Goal: Task Accomplishment & Management: Manage account settings

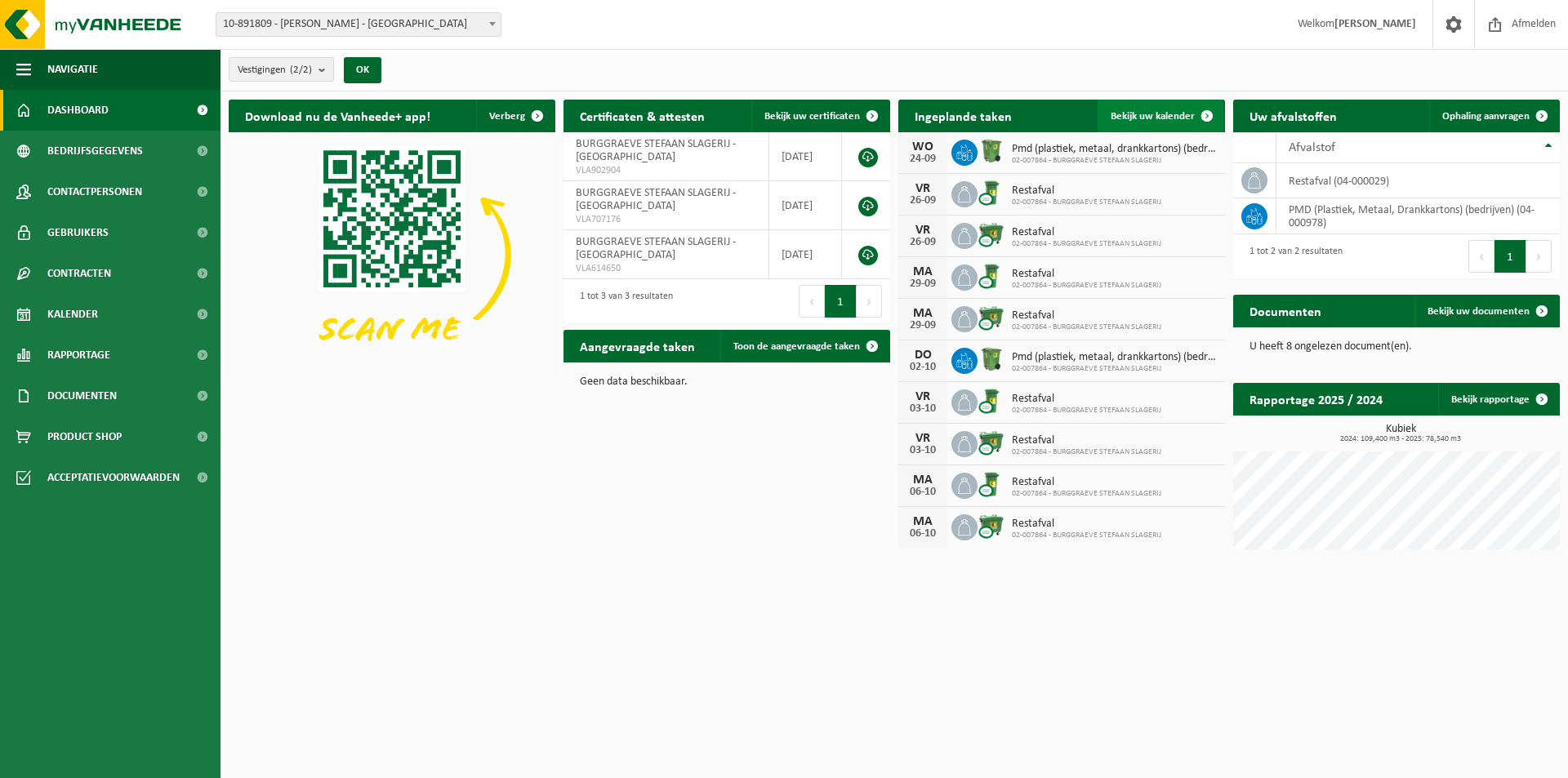
click at [1206, 113] on span at bounding box center [1207, 116] width 33 height 33
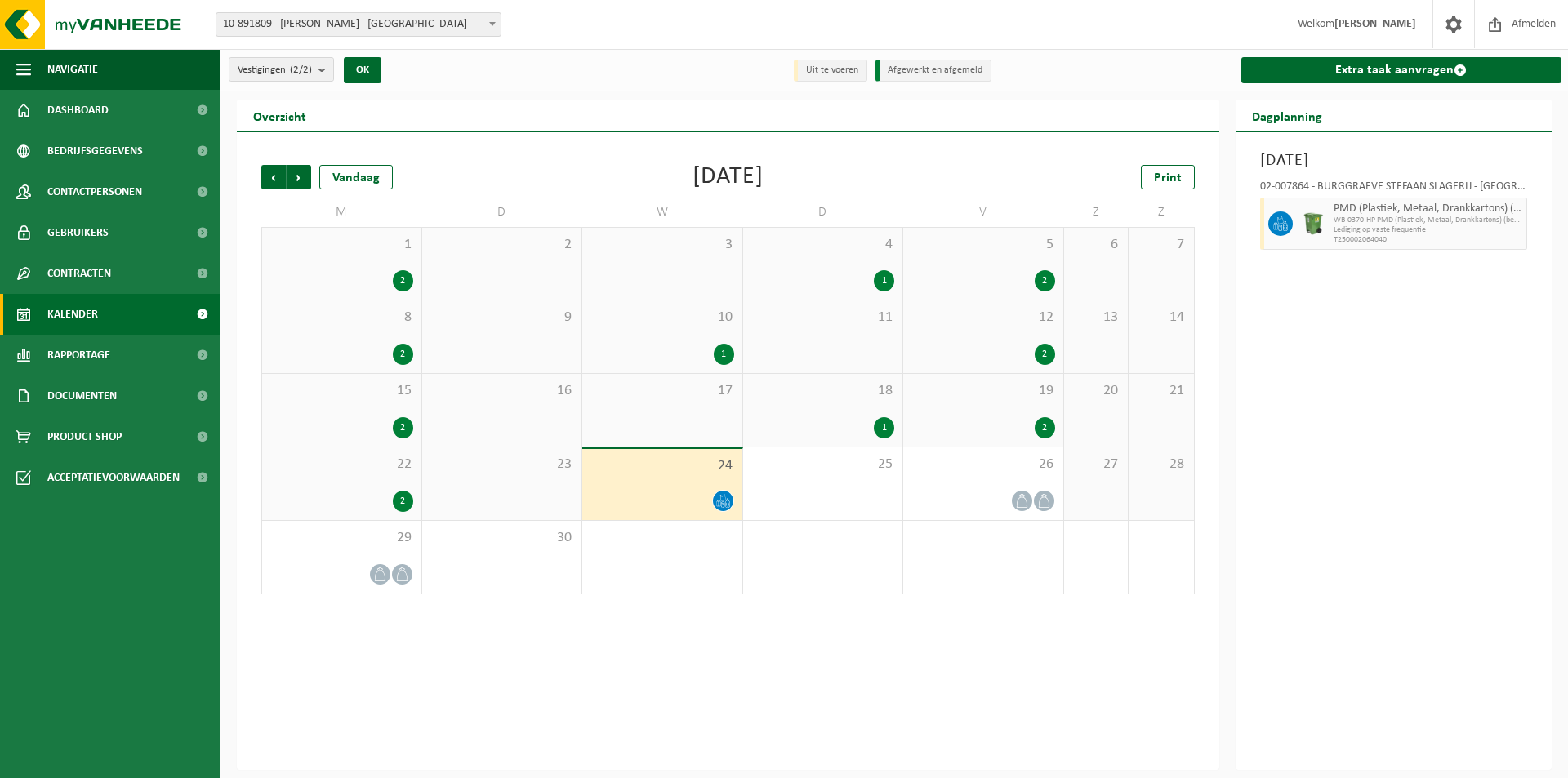
click at [836, 72] on li "Uit te voeren" at bounding box center [830, 70] width 73 height 22
click at [329, 71] on b "submit" at bounding box center [326, 69] width 15 height 23
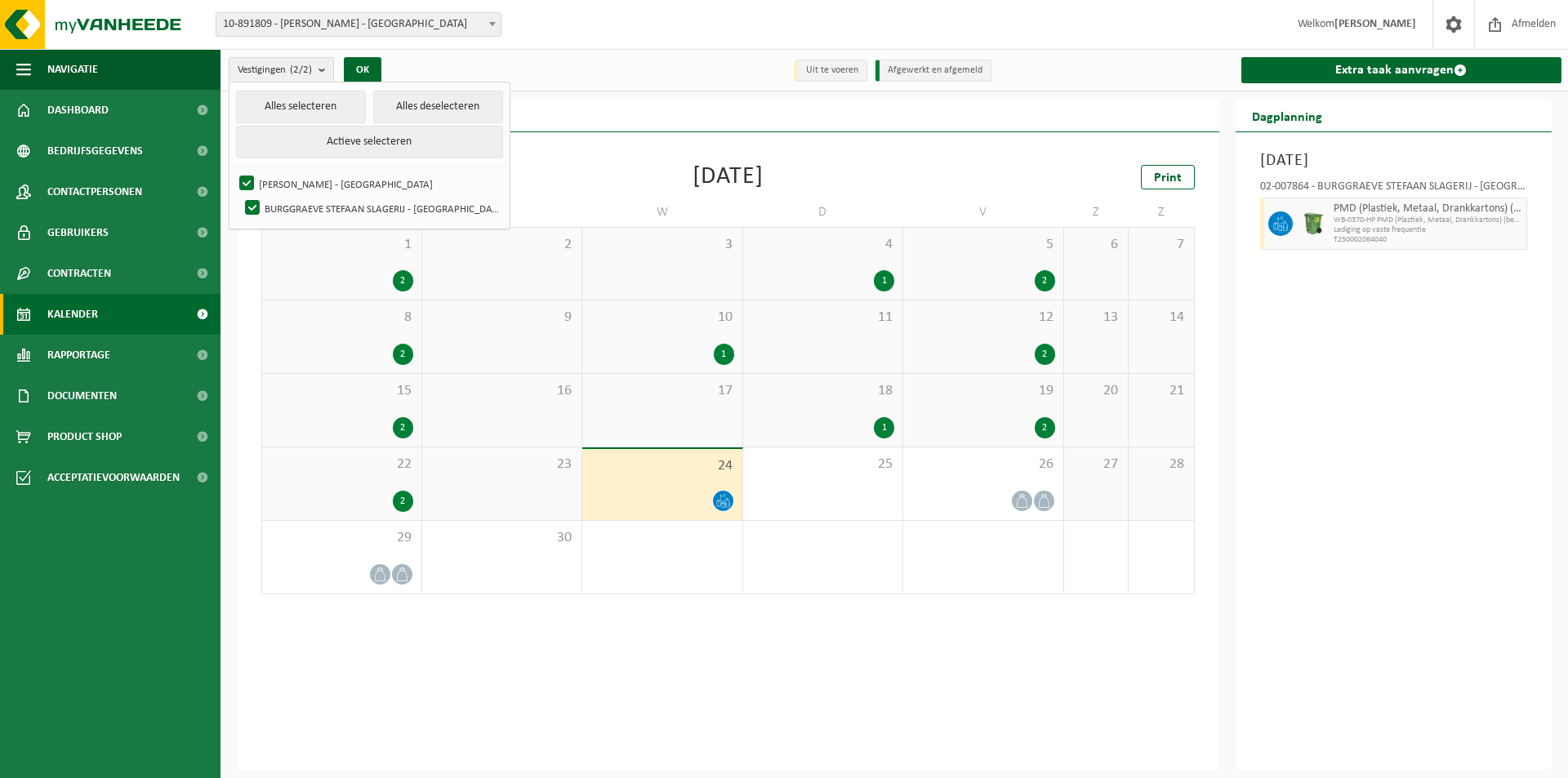
click at [584, 45] on div "Vestiging: 10-891809 - JESTHO BURGGRAEVE - OOSTENDE 02-007864 - BURGGRAEVE STEF…" at bounding box center [784, 25] width 1568 height 49
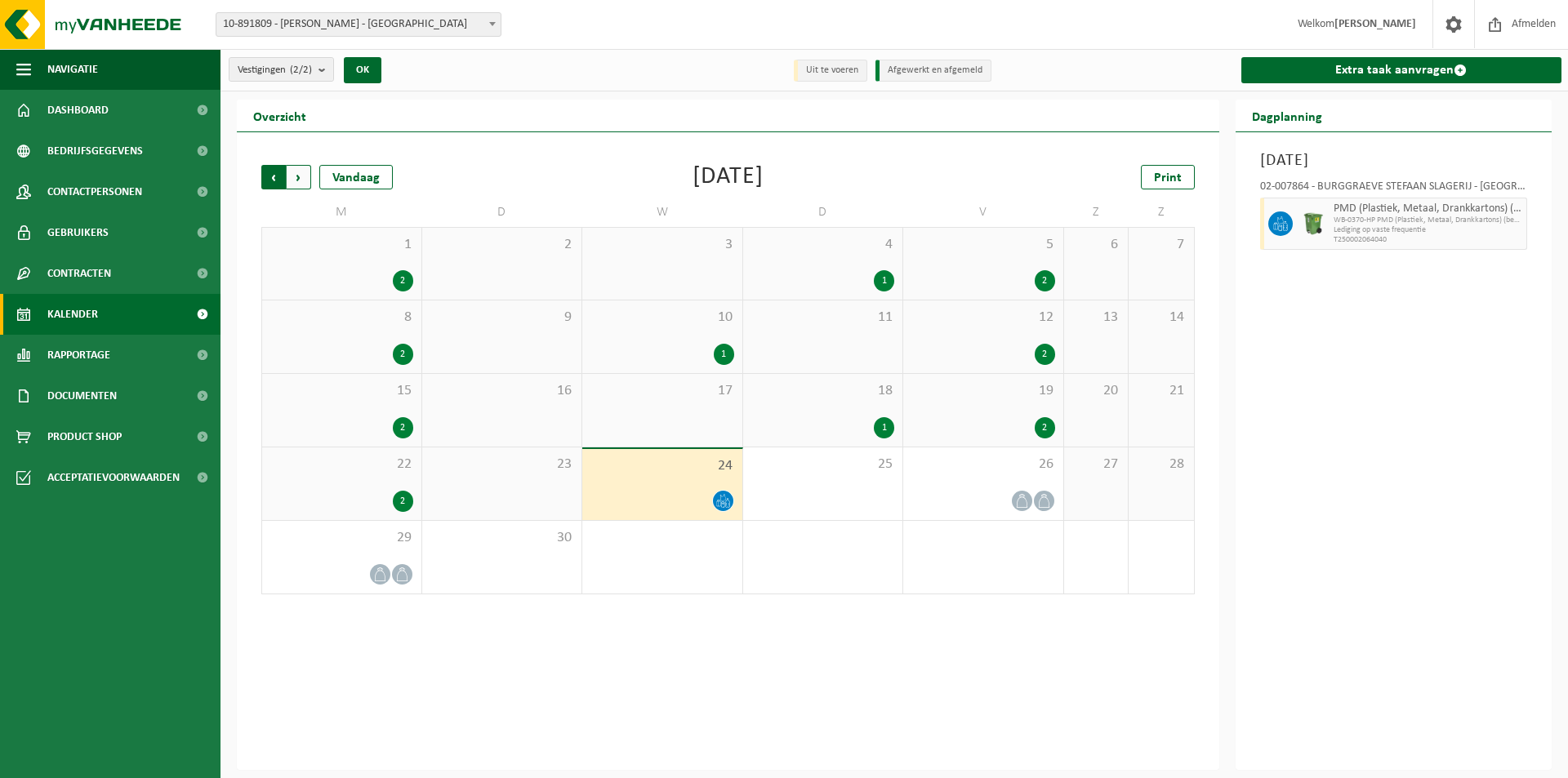
click at [302, 175] on span "Volgende" at bounding box center [298, 177] width 25 height 25
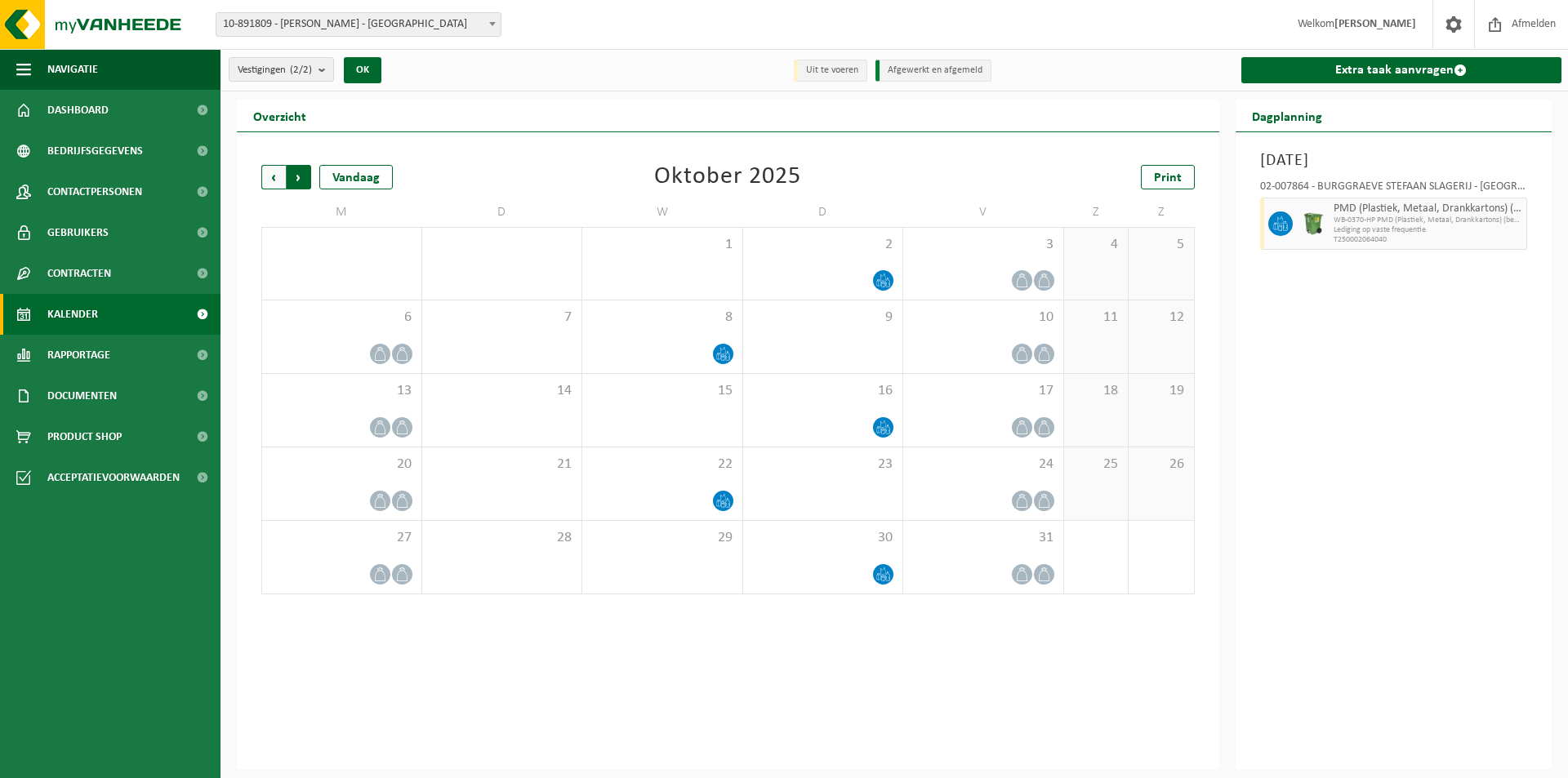
click at [269, 172] on span "Vorige" at bounding box center [274, 177] width 25 height 25
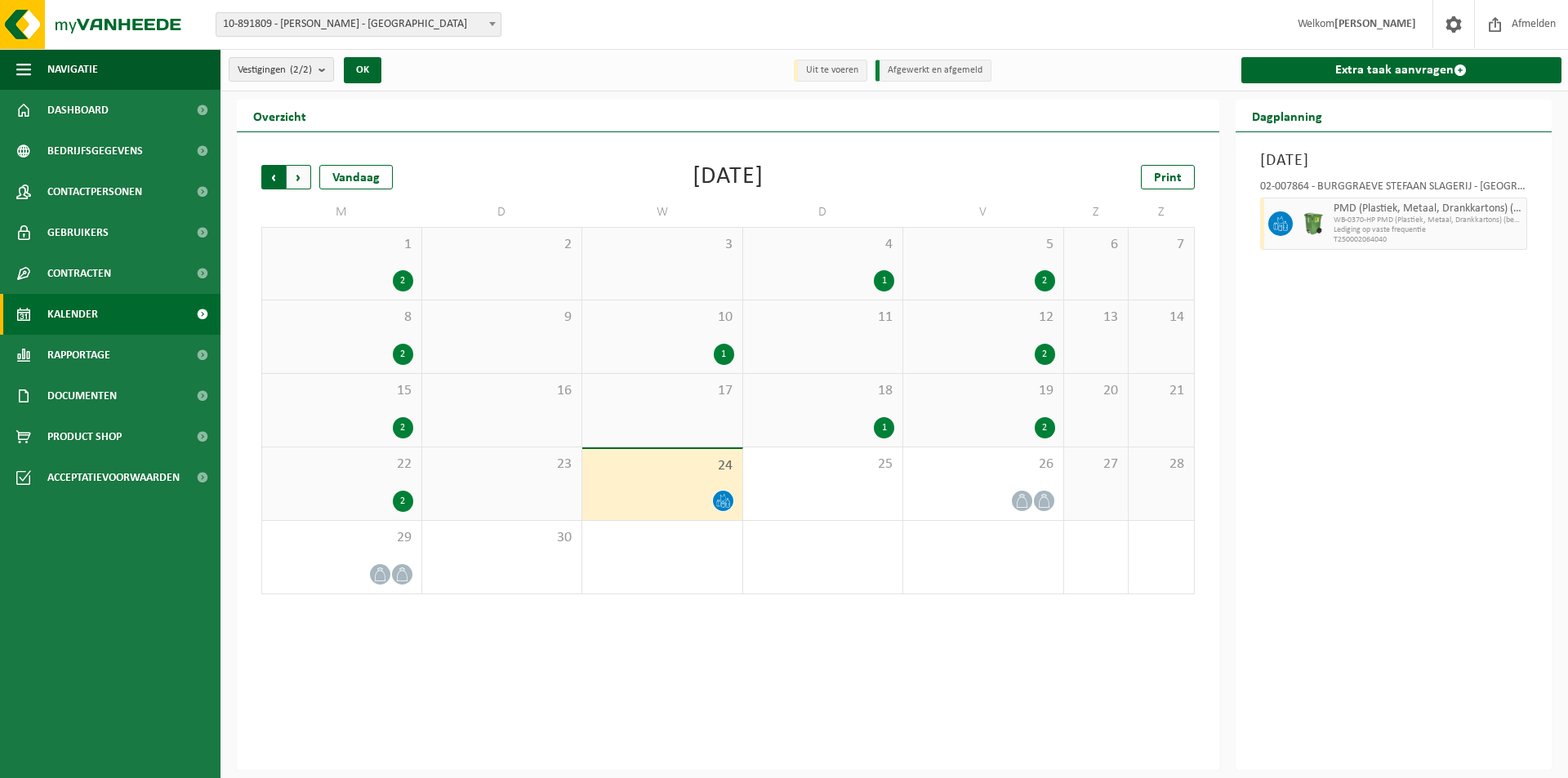
click at [299, 178] on span "Volgende" at bounding box center [298, 177] width 25 height 25
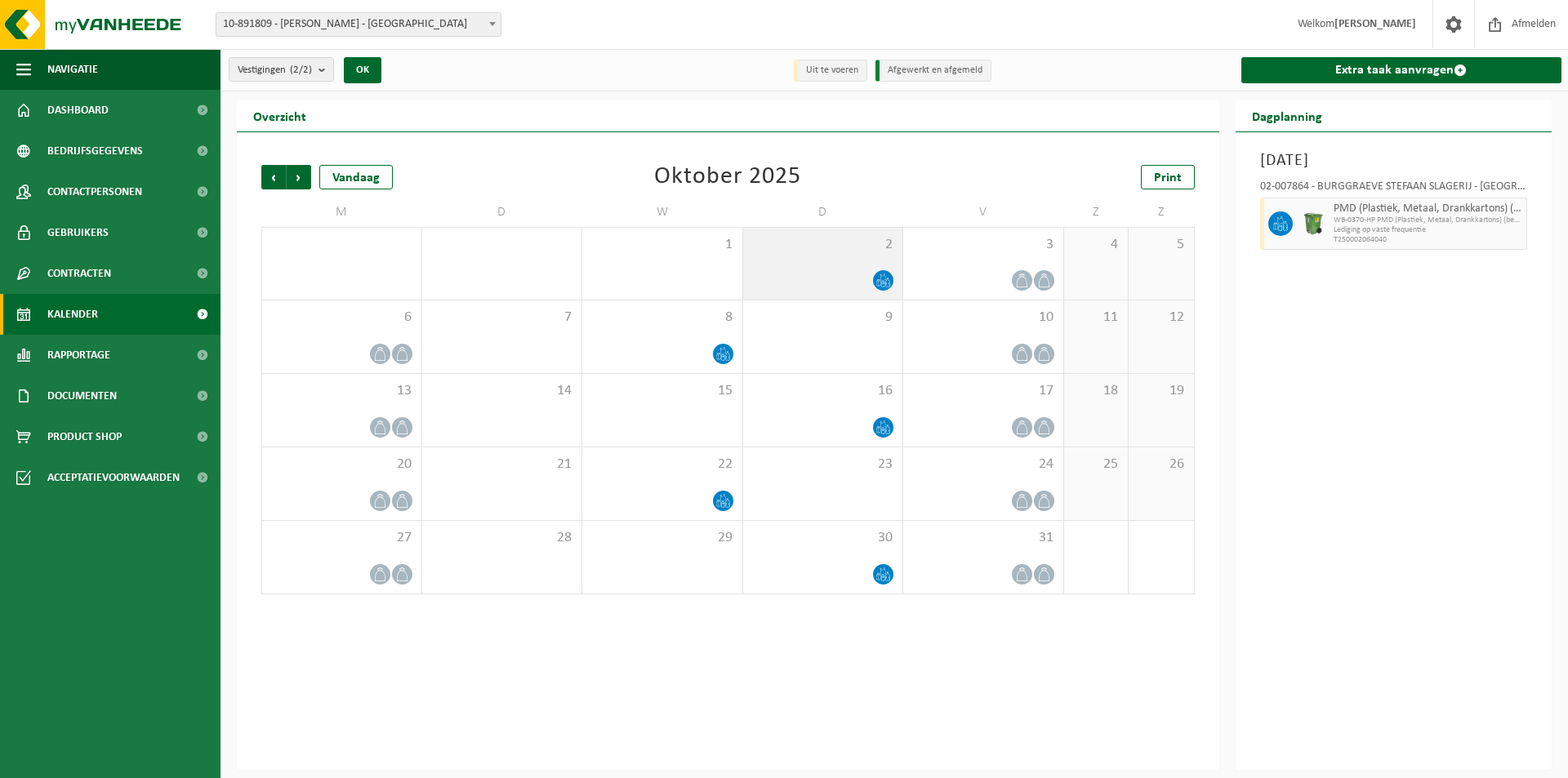
click at [884, 276] on icon at bounding box center [883, 280] width 14 height 14
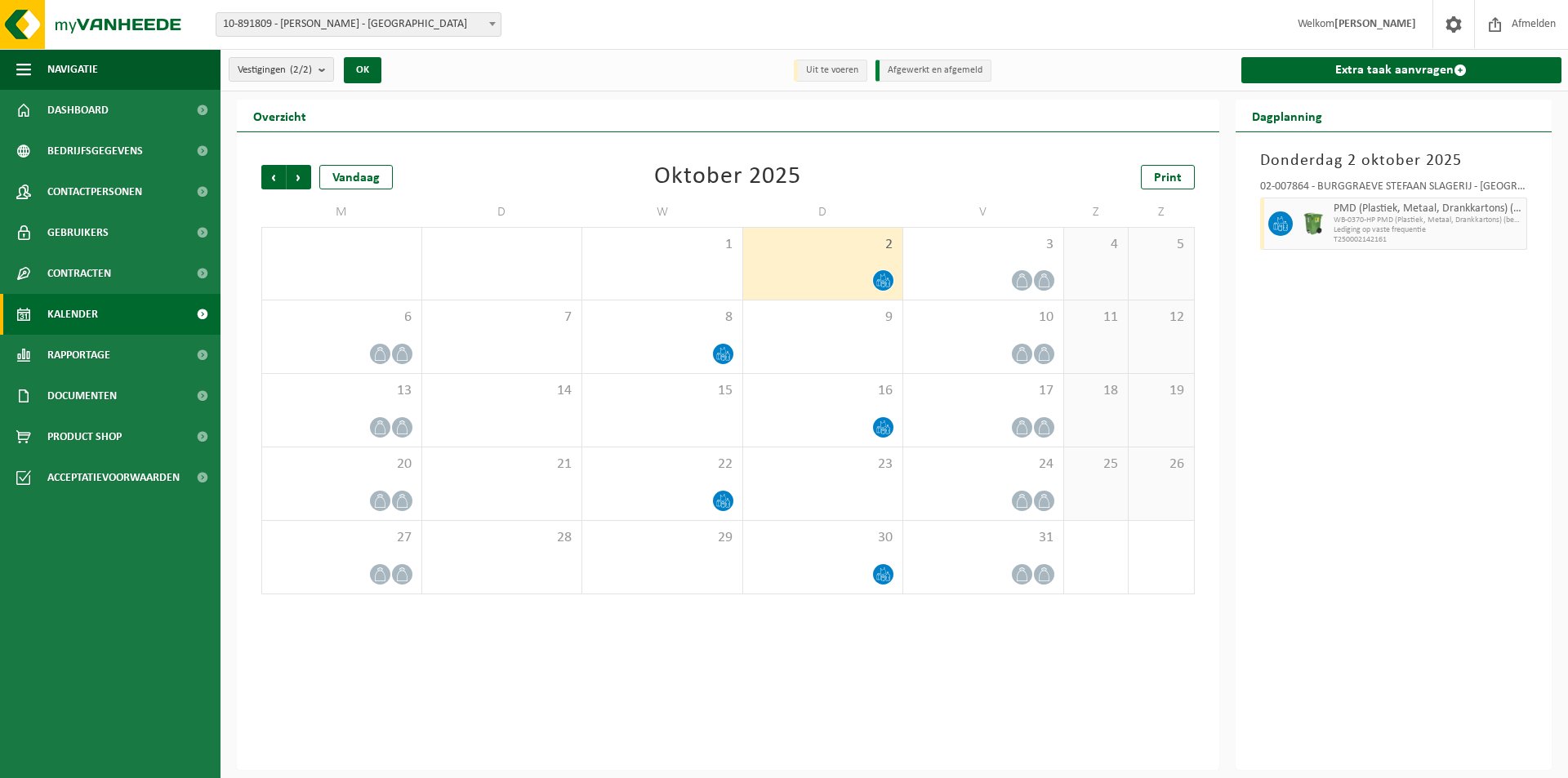
click at [827, 271] on div at bounding box center [823, 280] width 144 height 22
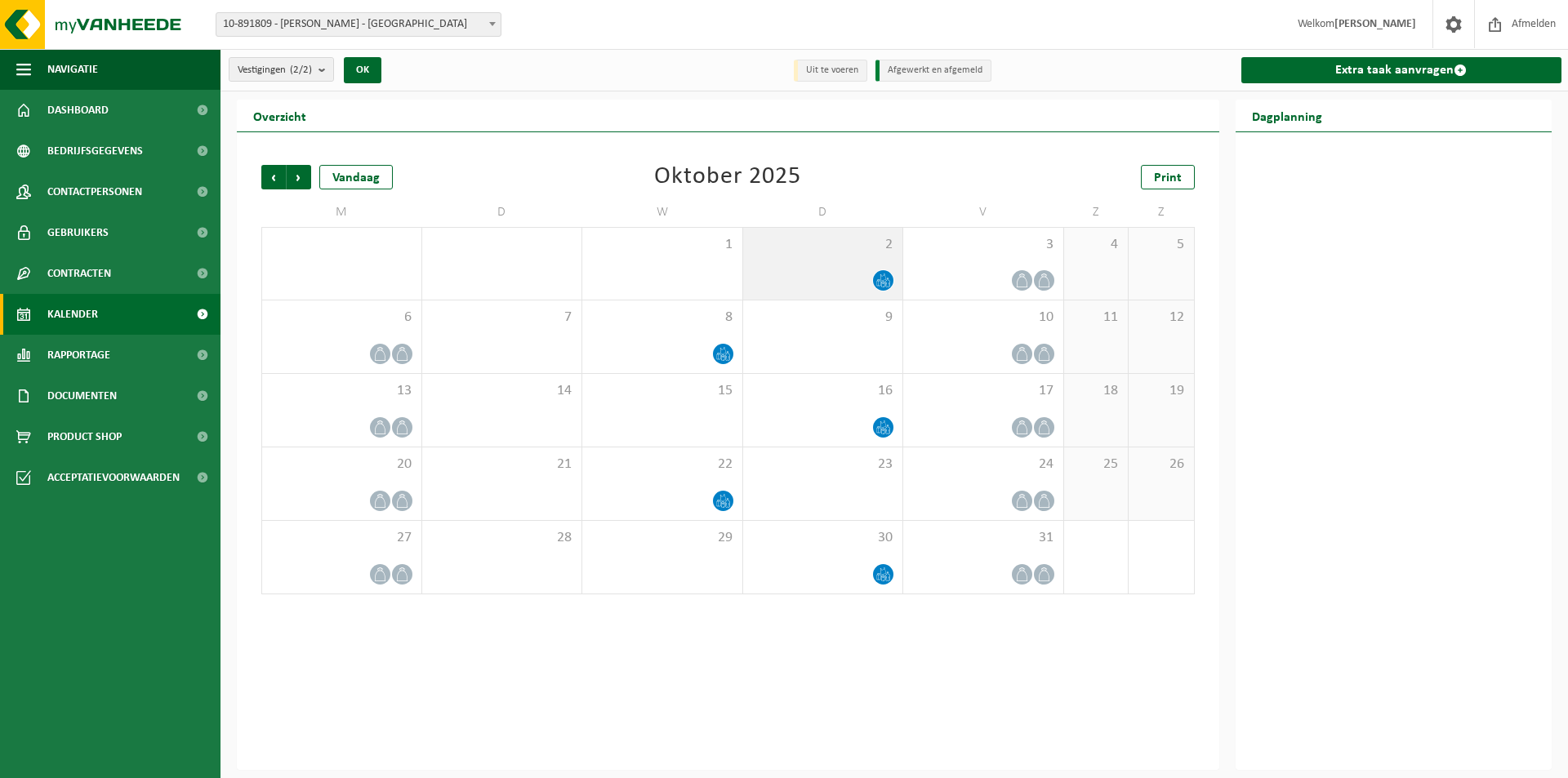
click at [882, 276] on icon at bounding box center [883, 280] width 14 height 14
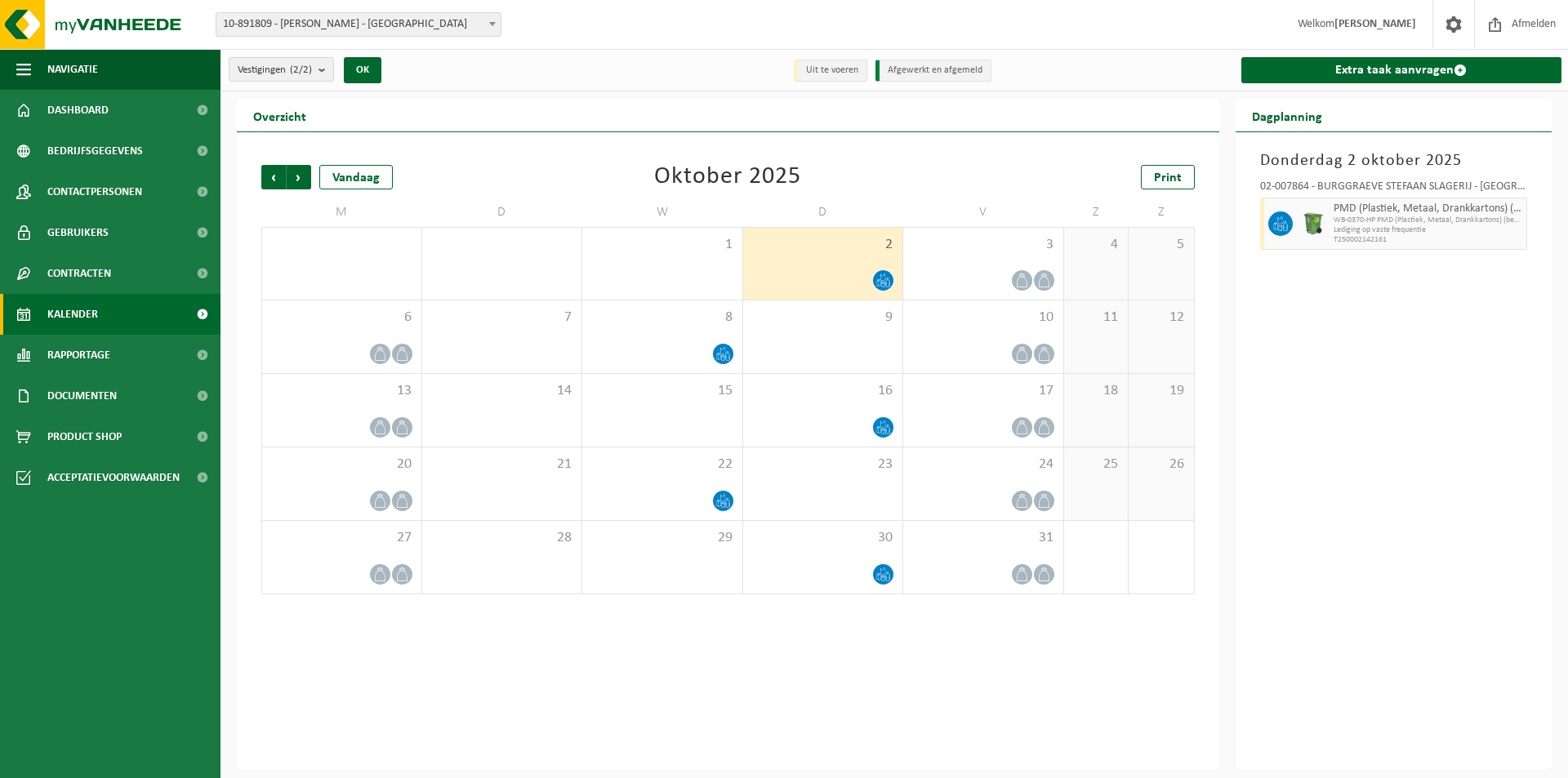
drag, startPoint x: 882, startPoint y: 276, endPoint x: 1360, endPoint y: 220, distance: 481.3
click at [1360, 220] on span "WB-0370-HP PMD (Plastiek, Metaal, Drankkartons) (bedrijven)" at bounding box center [1428, 221] width 189 height 10
click at [1516, 223] on span "button" at bounding box center [1515, 224] width 13 height 33
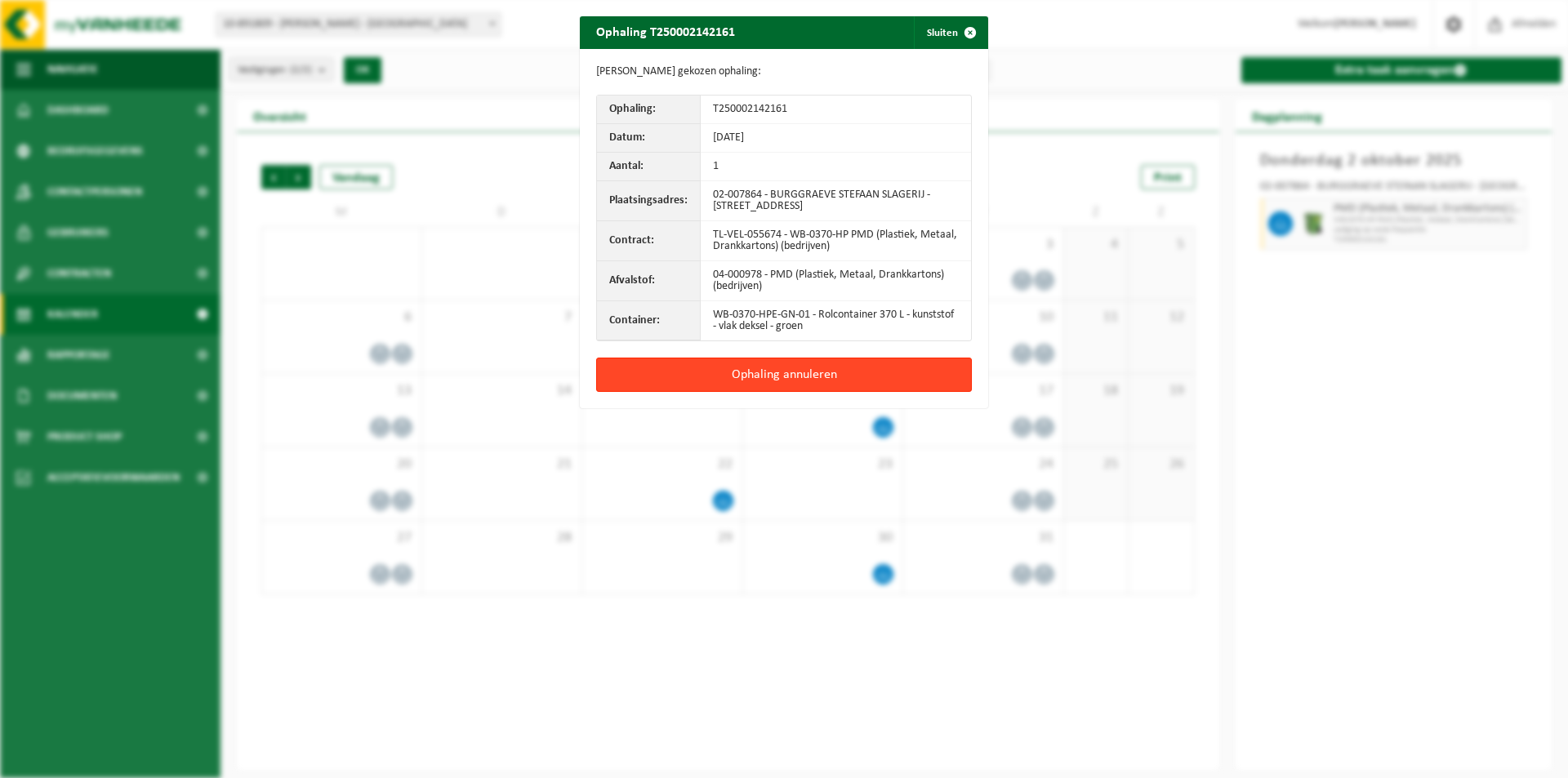
click at [814, 371] on button "Ophaling annuleren" at bounding box center [784, 374] width 375 height 34
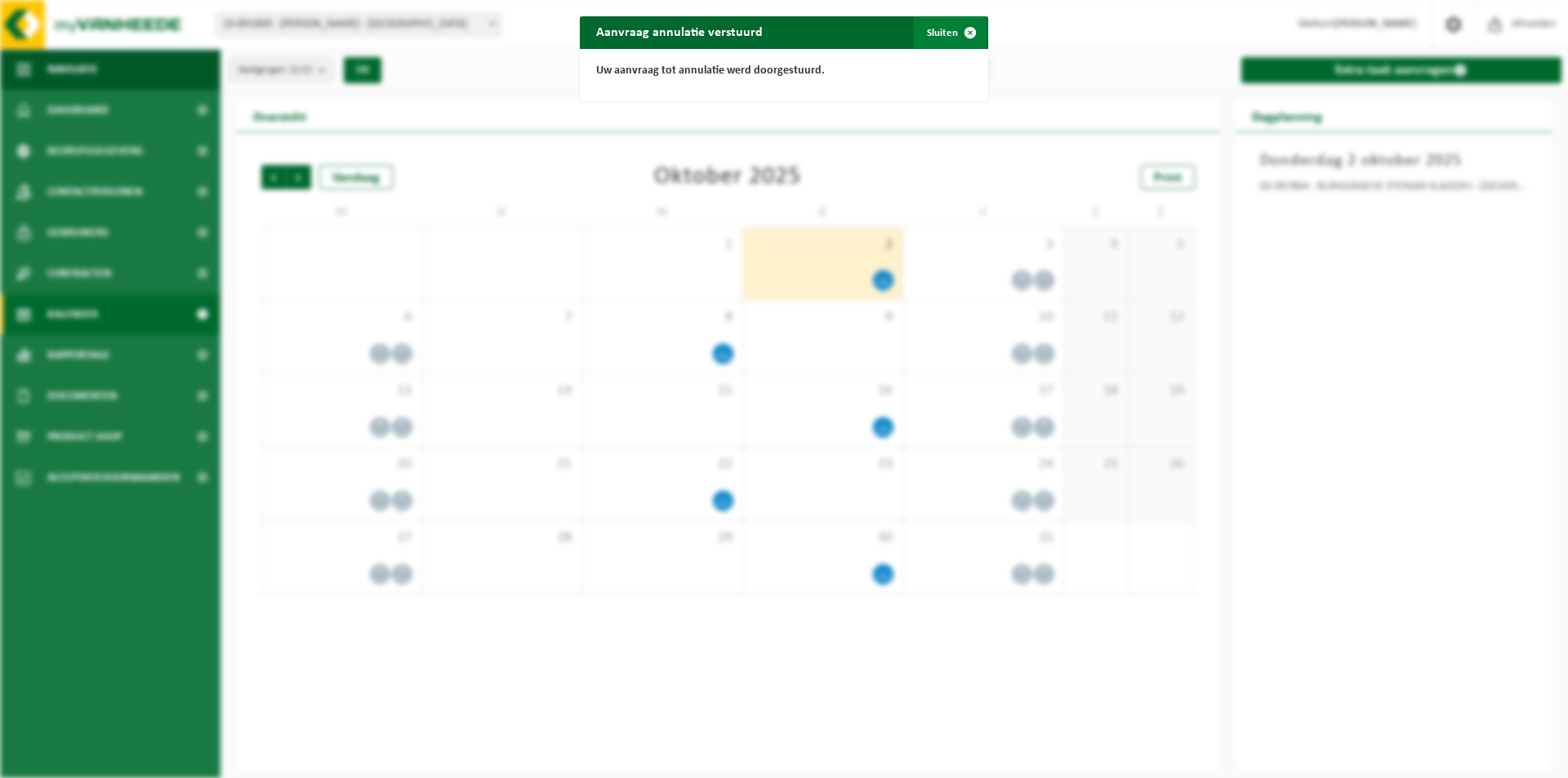
click at [966, 27] on span "button" at bounding box center [970, 33] width 33 height 33
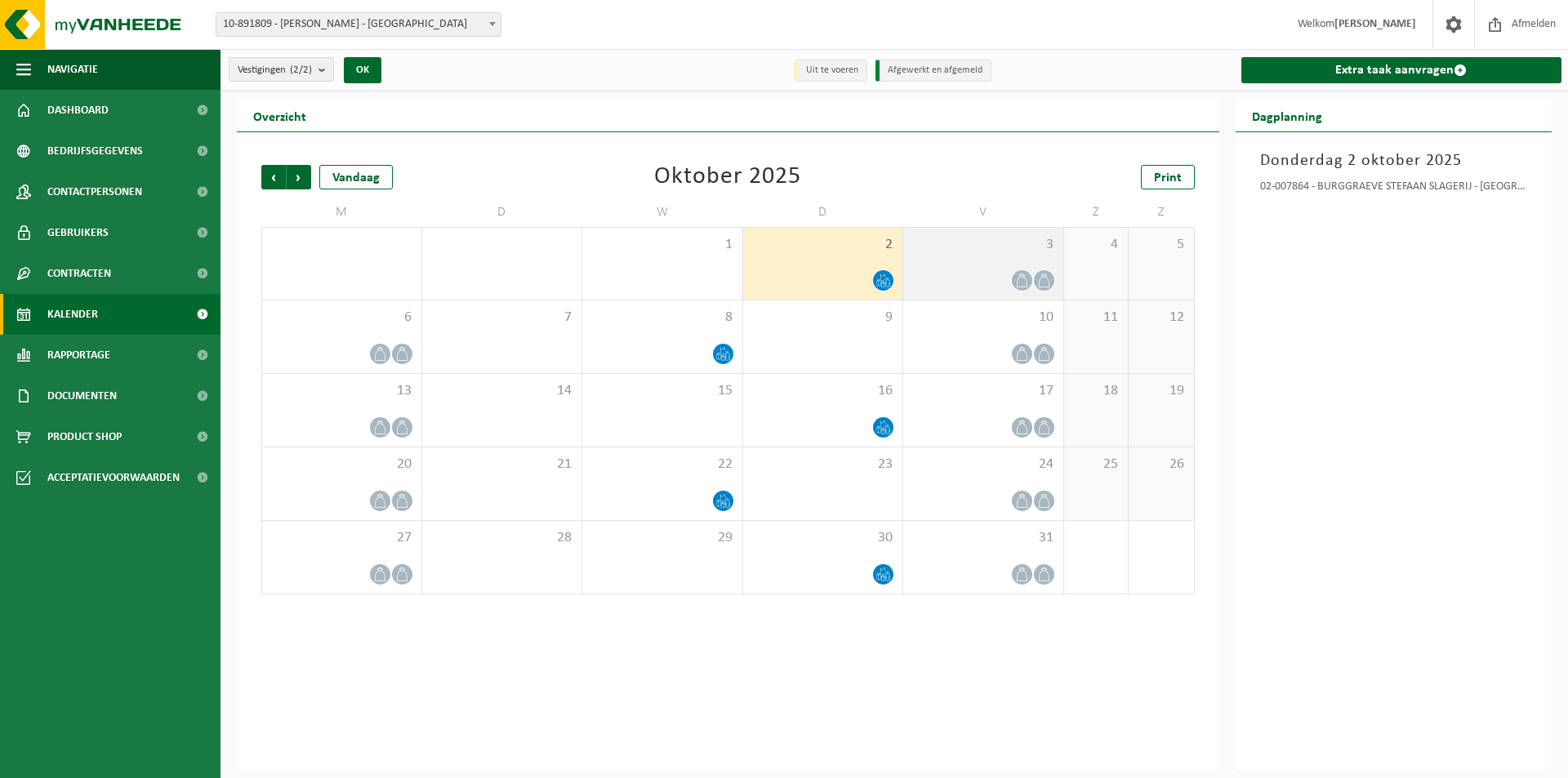
click at [1022, 276] on icon at bounding box center [1022, 280] width 11 height 14
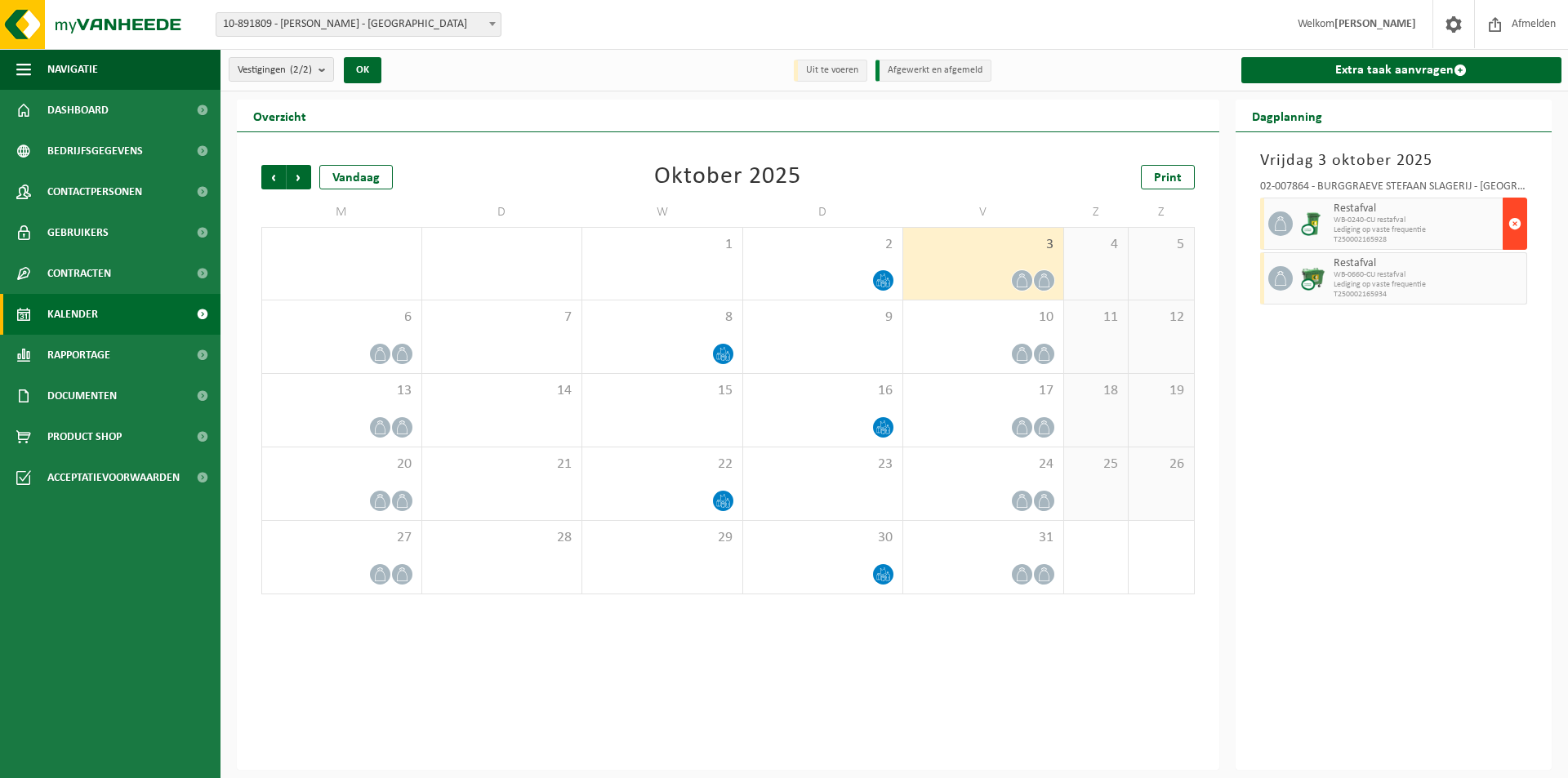
click at [1517, 218] on span "button" at bounding box center [1515, 224] width 13 height 33
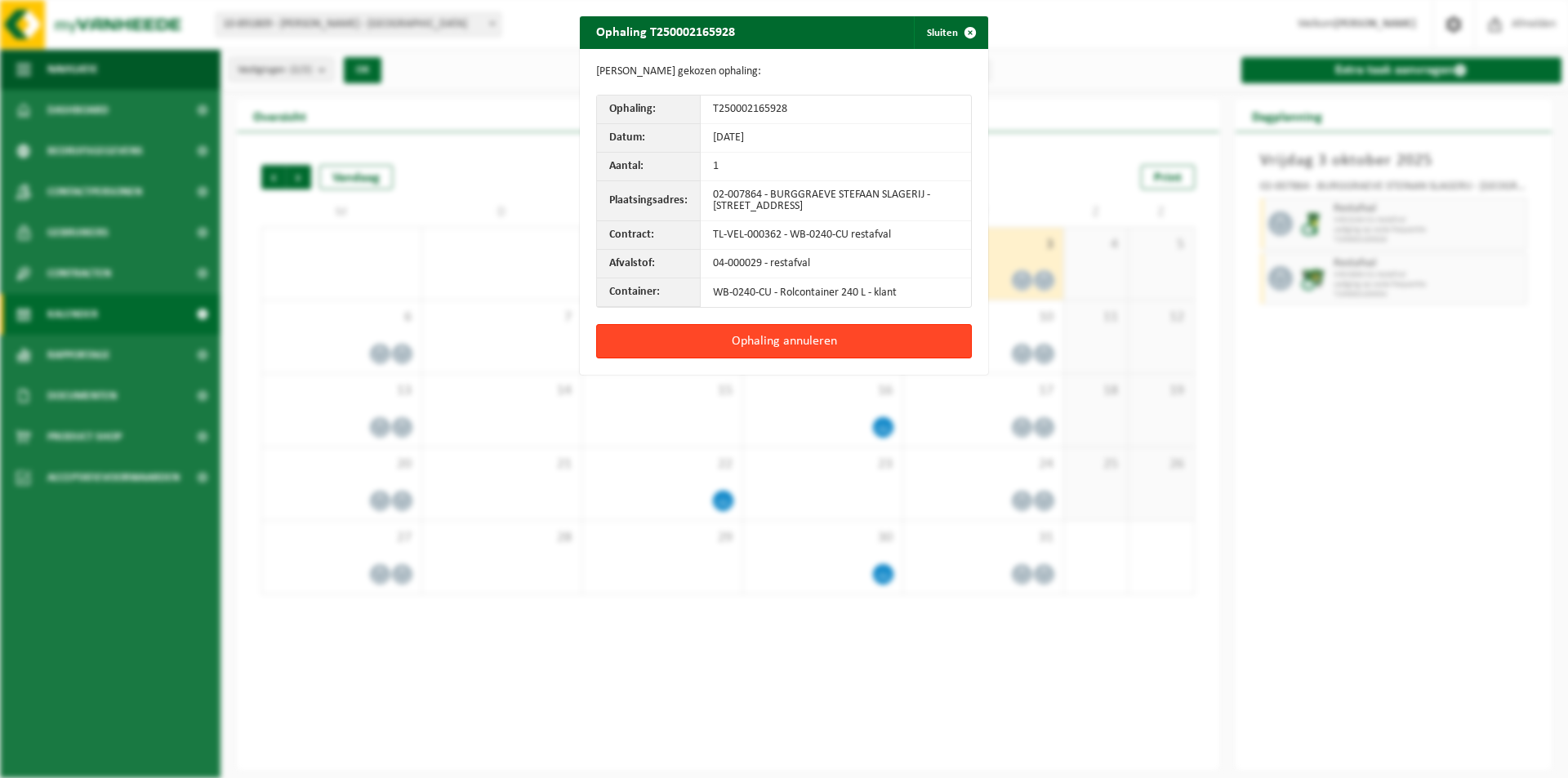
click at [801, 342] on button "Ophaling annuleren" at bounding box center [784, 340] width 375 height 34
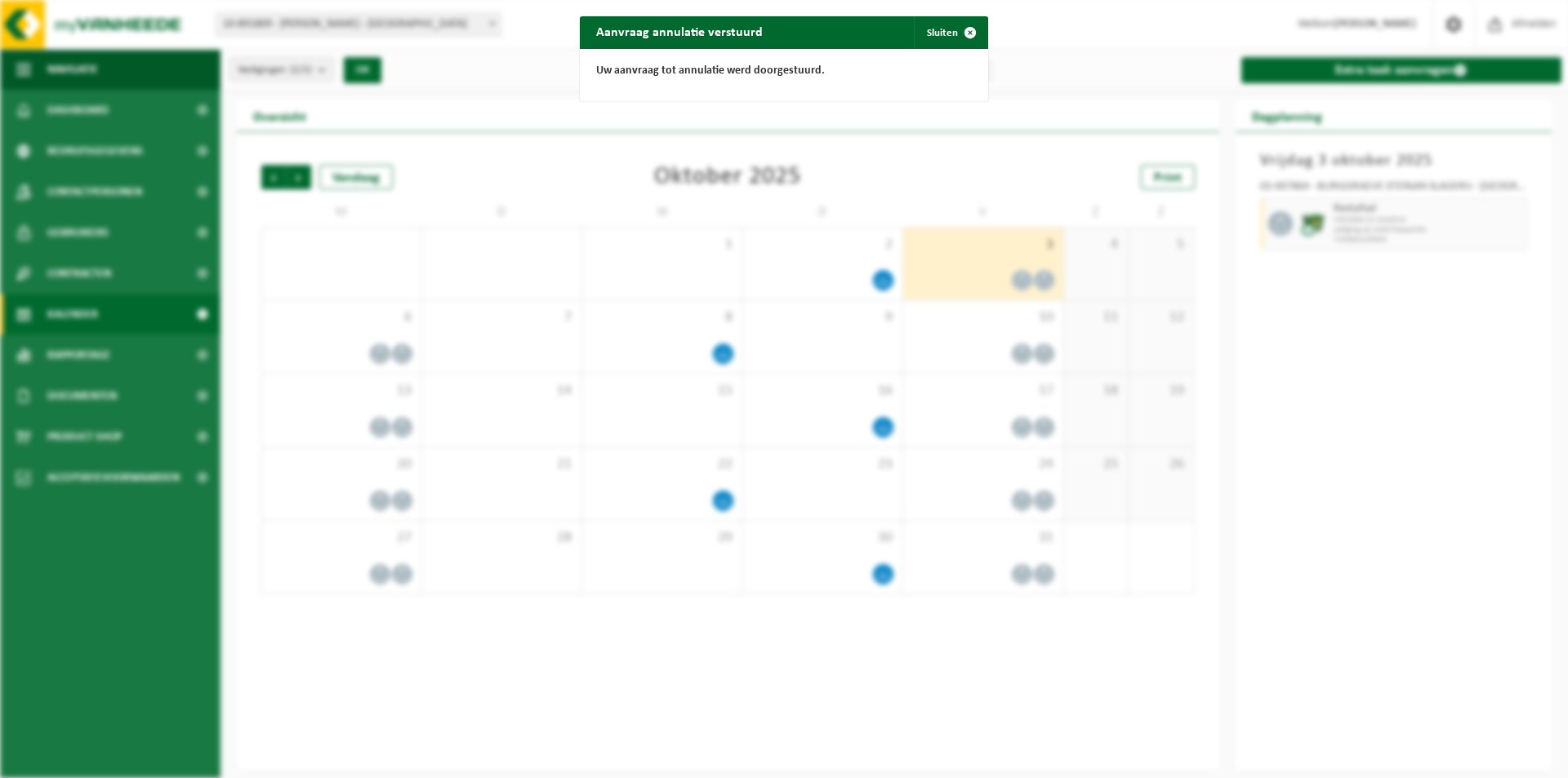
click at [1432, 222] on div "Aanvraag annulatie verstuurd Sluiten Uw aanvraag tot annulatie werd doorgestuur…" at bounding box center [784, 389] width 1568 height 778
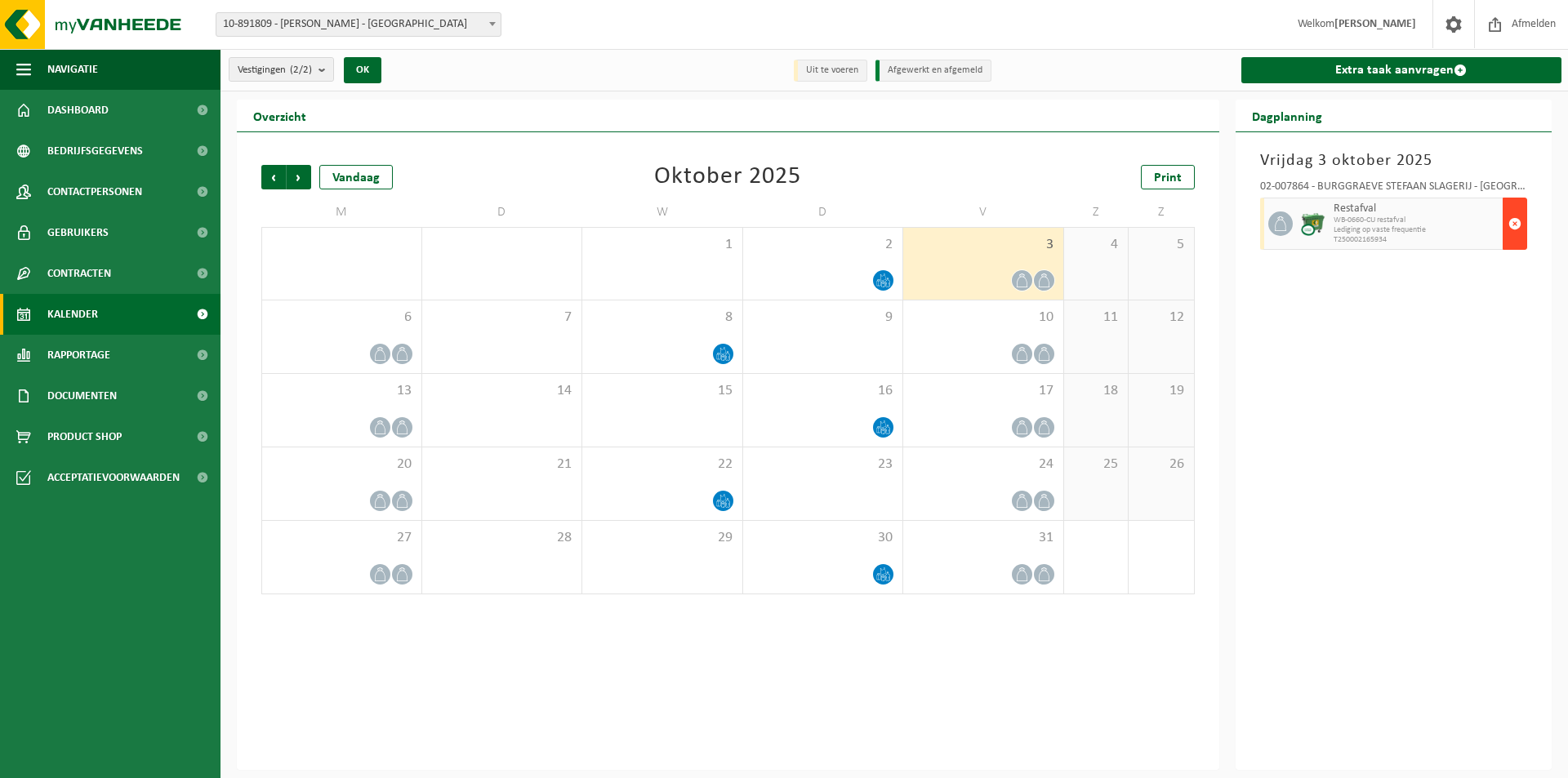
click at [1515, 225] on span "button" at bounding box center [1515, 224] width 13 height 33
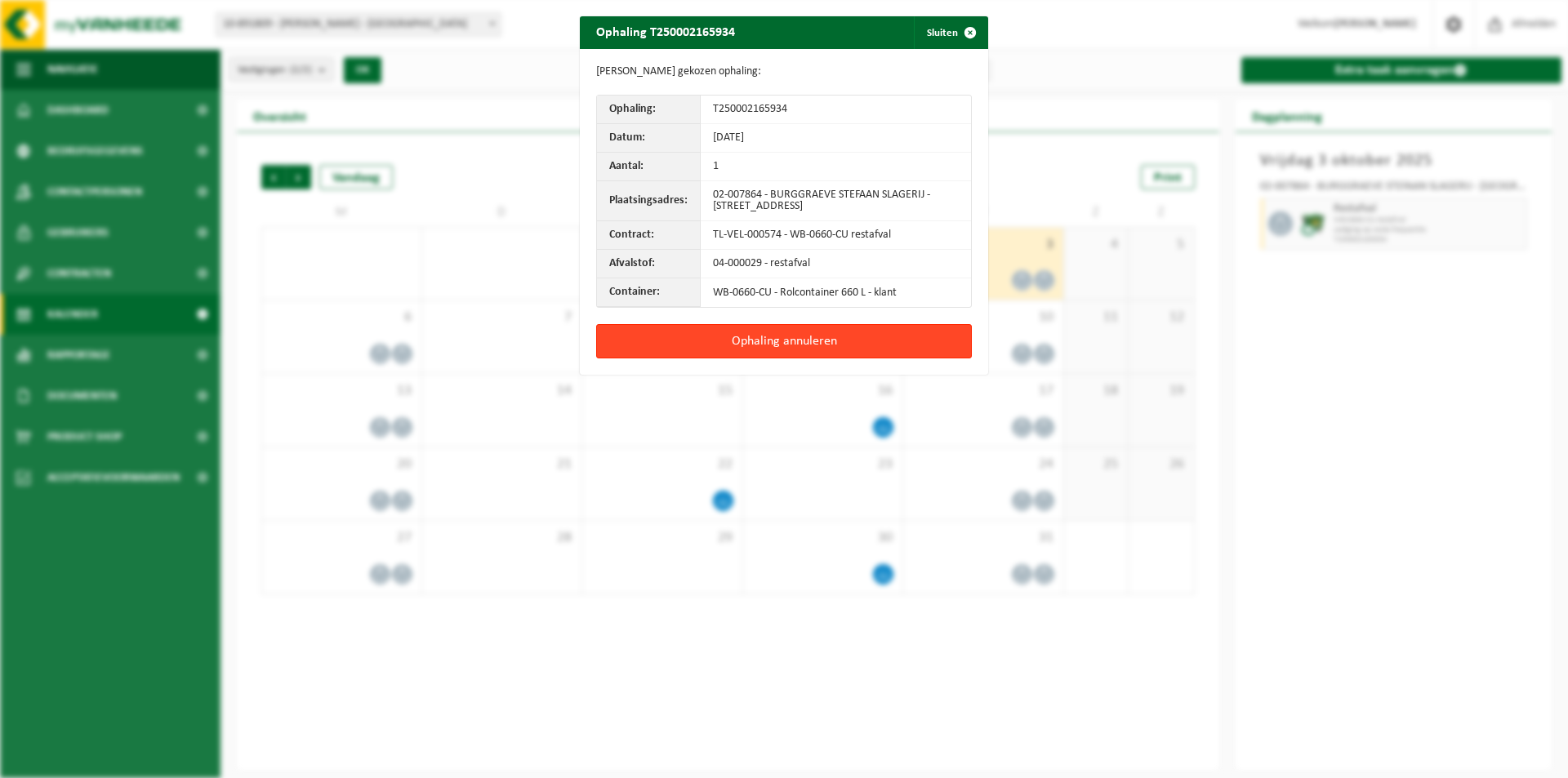
click at [821, 341] on button "Ophaling annuleren" at bounding box center [784, 340] width 375 height 34
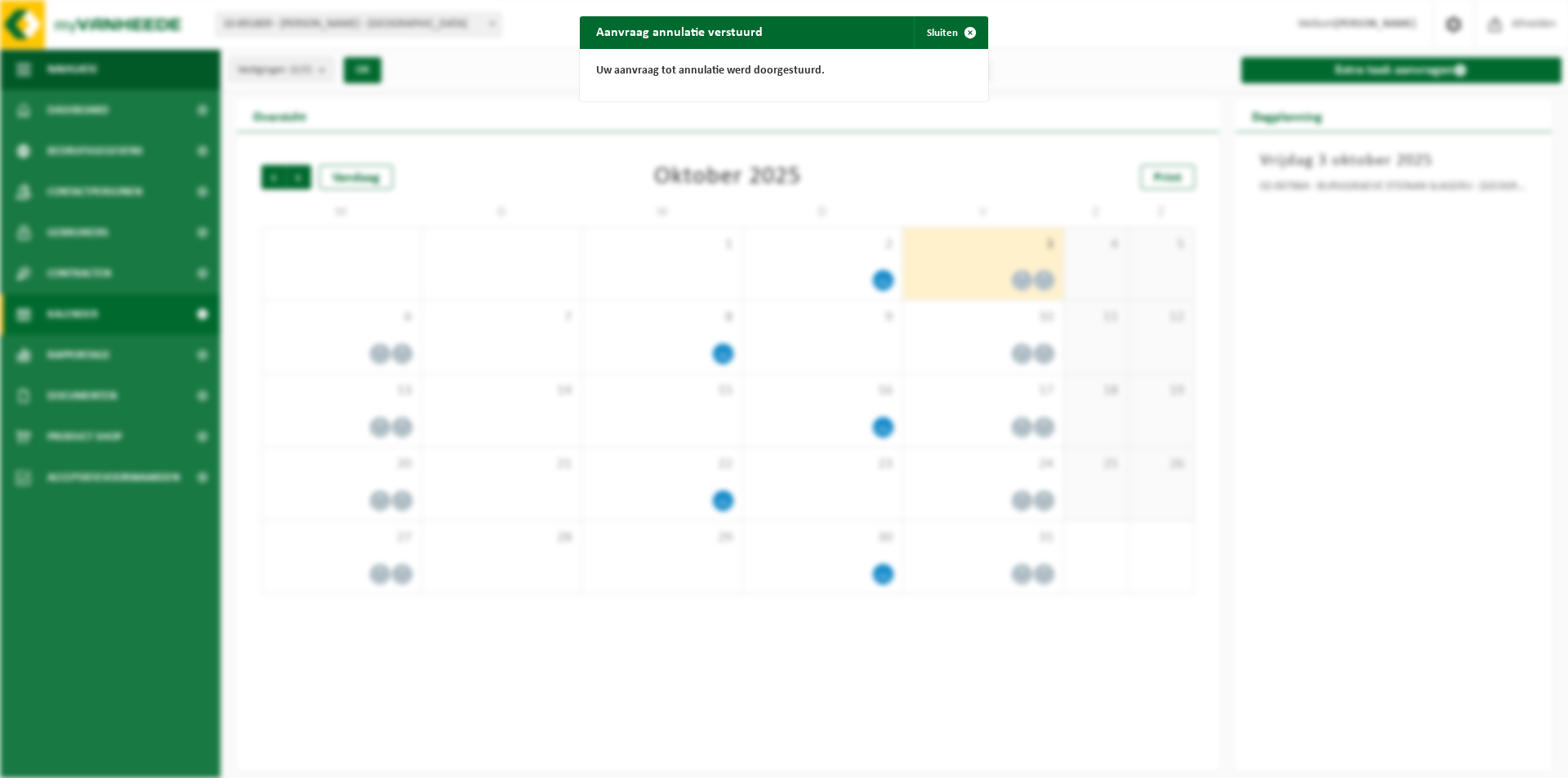
click at [838, 273] on div "Aanvraag annulatie verstuurd Sluiten Uw aanvraag tot annulatie werd doorgestuur…" at bounding box center [784, 389] width 1568 height 778
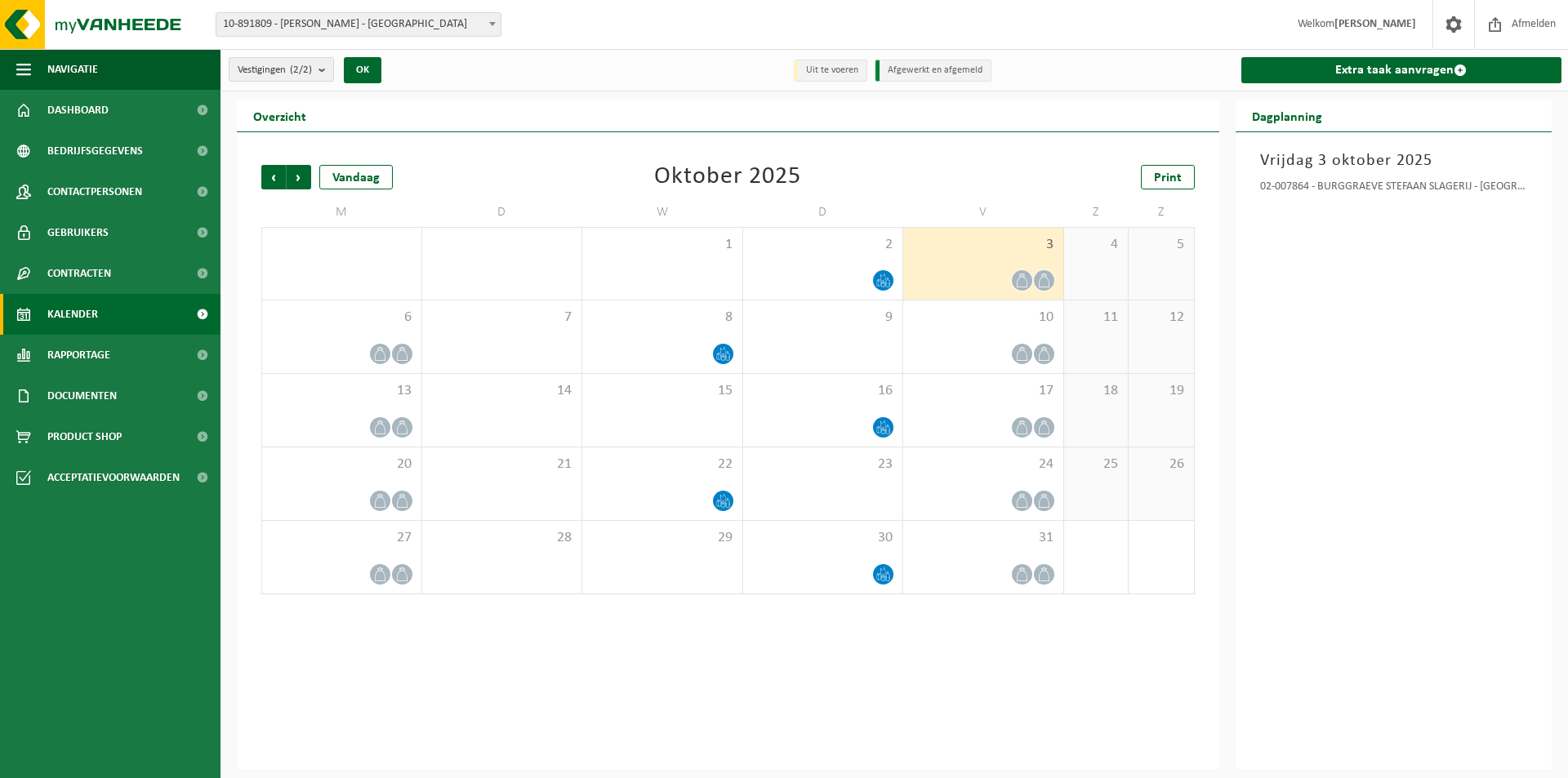
click at [838, 273] on div at bounding box center [823, 280] width 144 height 22
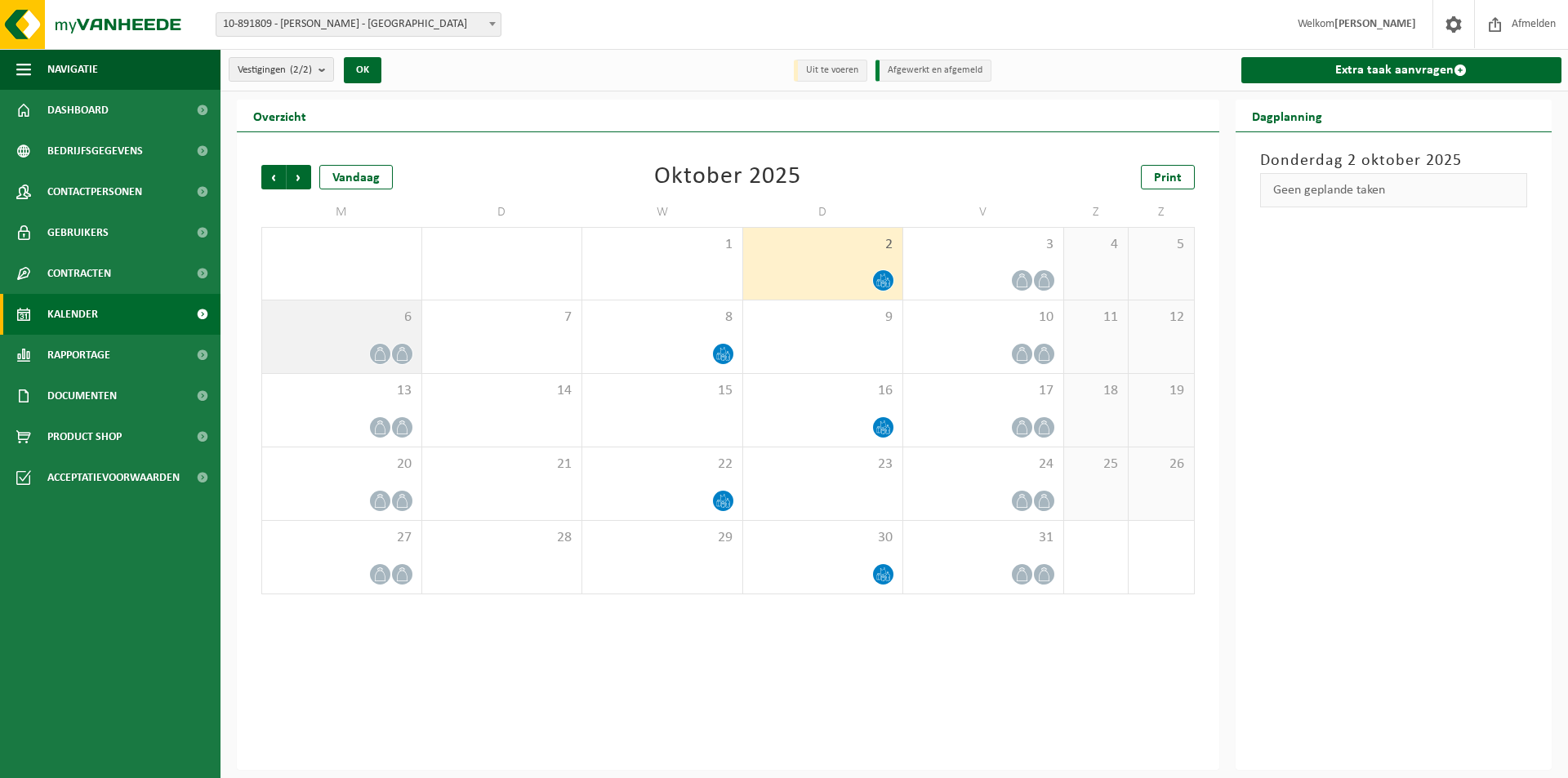
click at [380, 347] on icon at bounding box center [380, 353] width 11 height 14
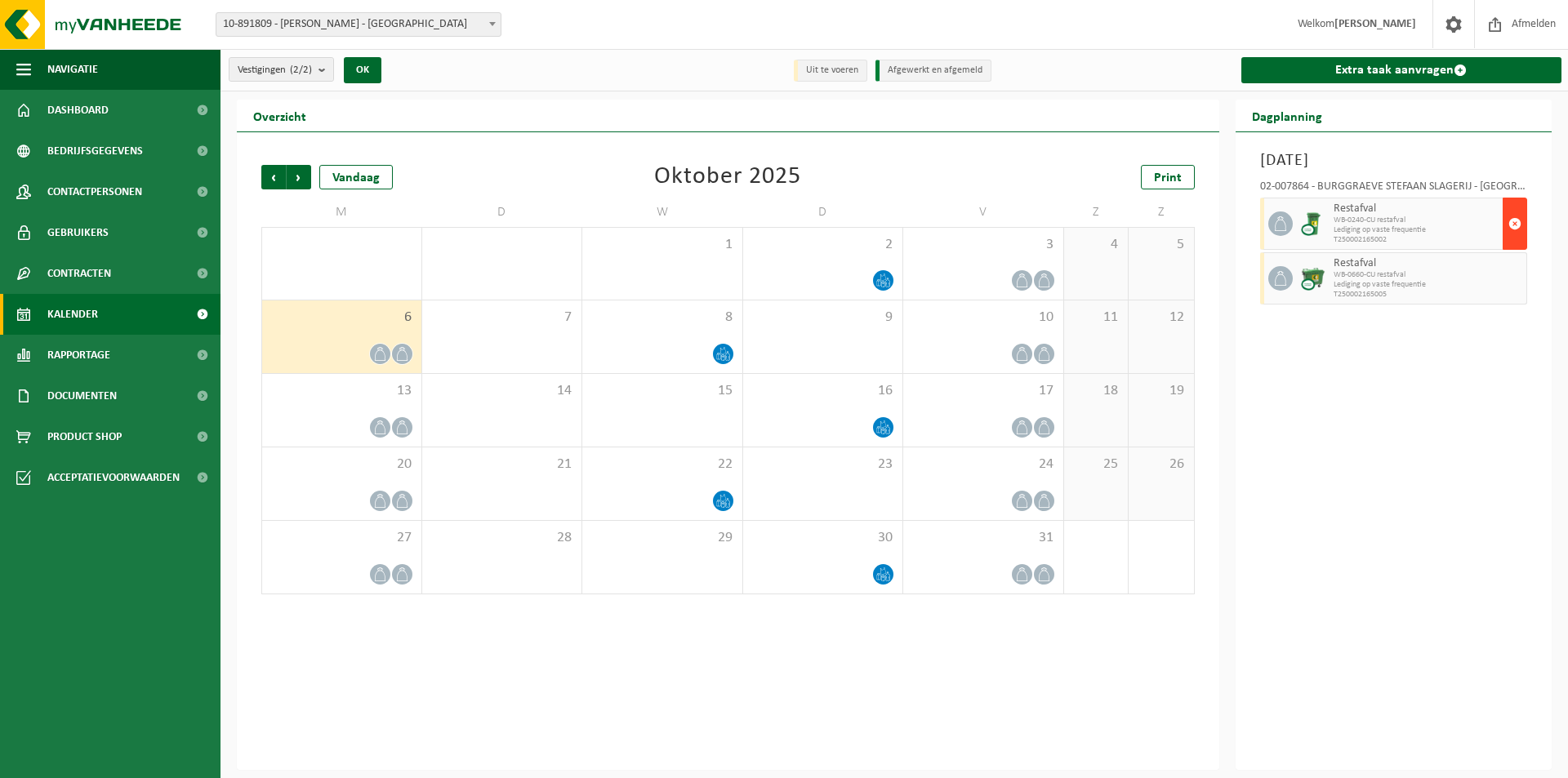
click at [1517, 220] on span "button" at bounding box center [1515, 224] width 13 height 33
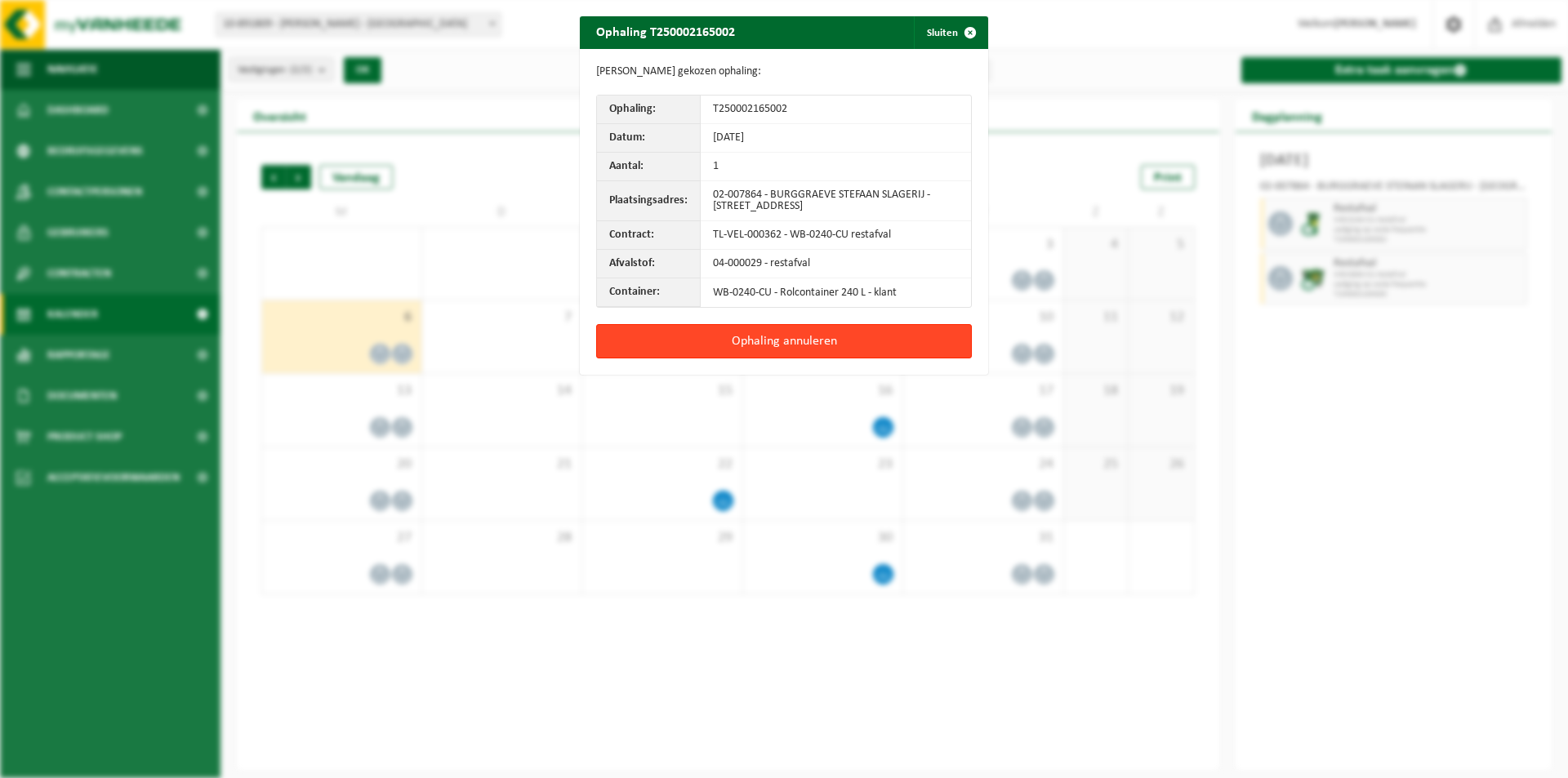
click at [806, 338] on button "Ophaling annuleren" at bounding box center [784, 340] width 375 height 34
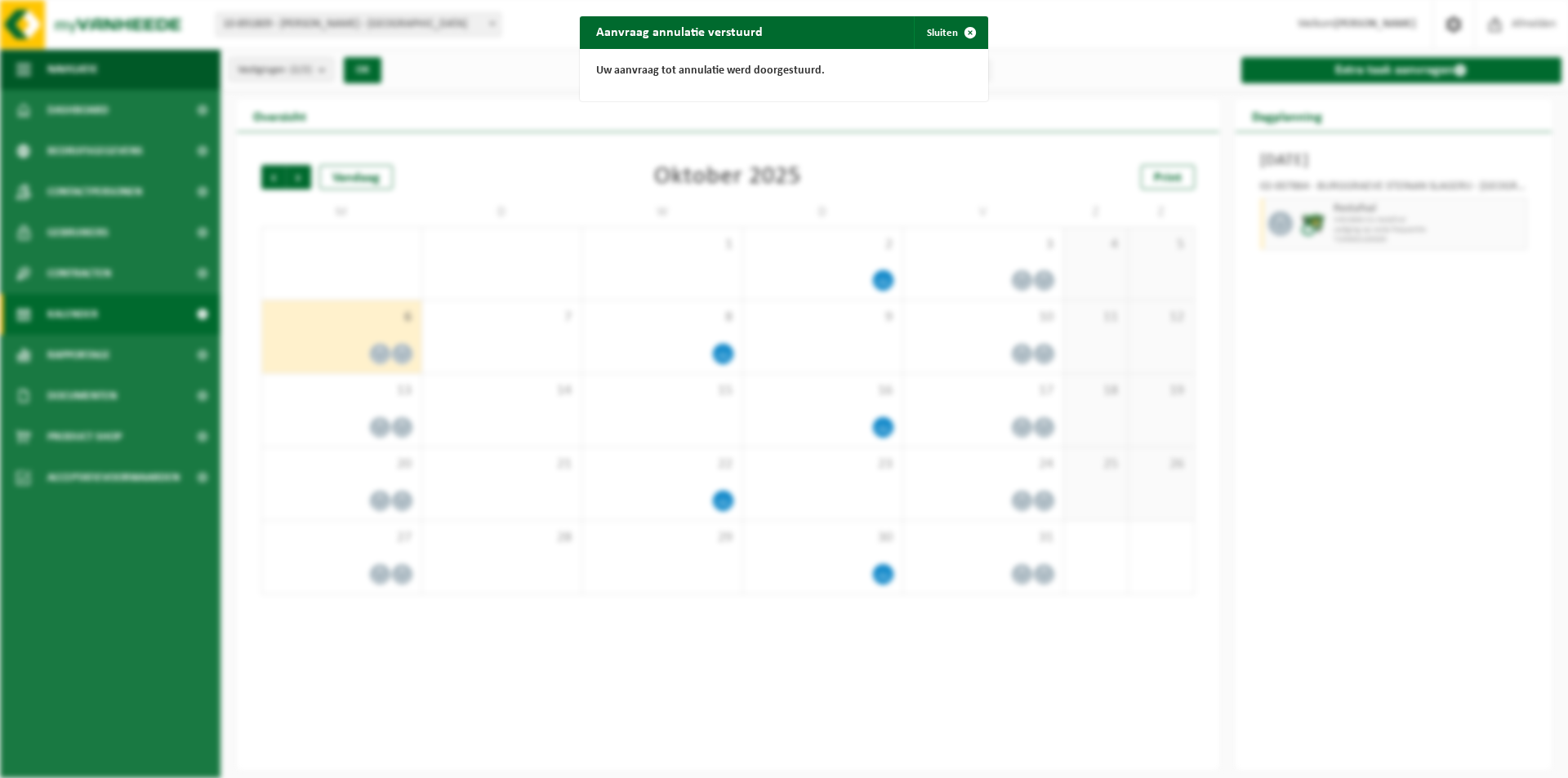
click at [1485, 222] on div "Aanvraag annulatie verstuurd Sluiten Uw aanvraag tot annulatie werd doorgestuur…" at bounding box center [784, 389] width 1568 height 778
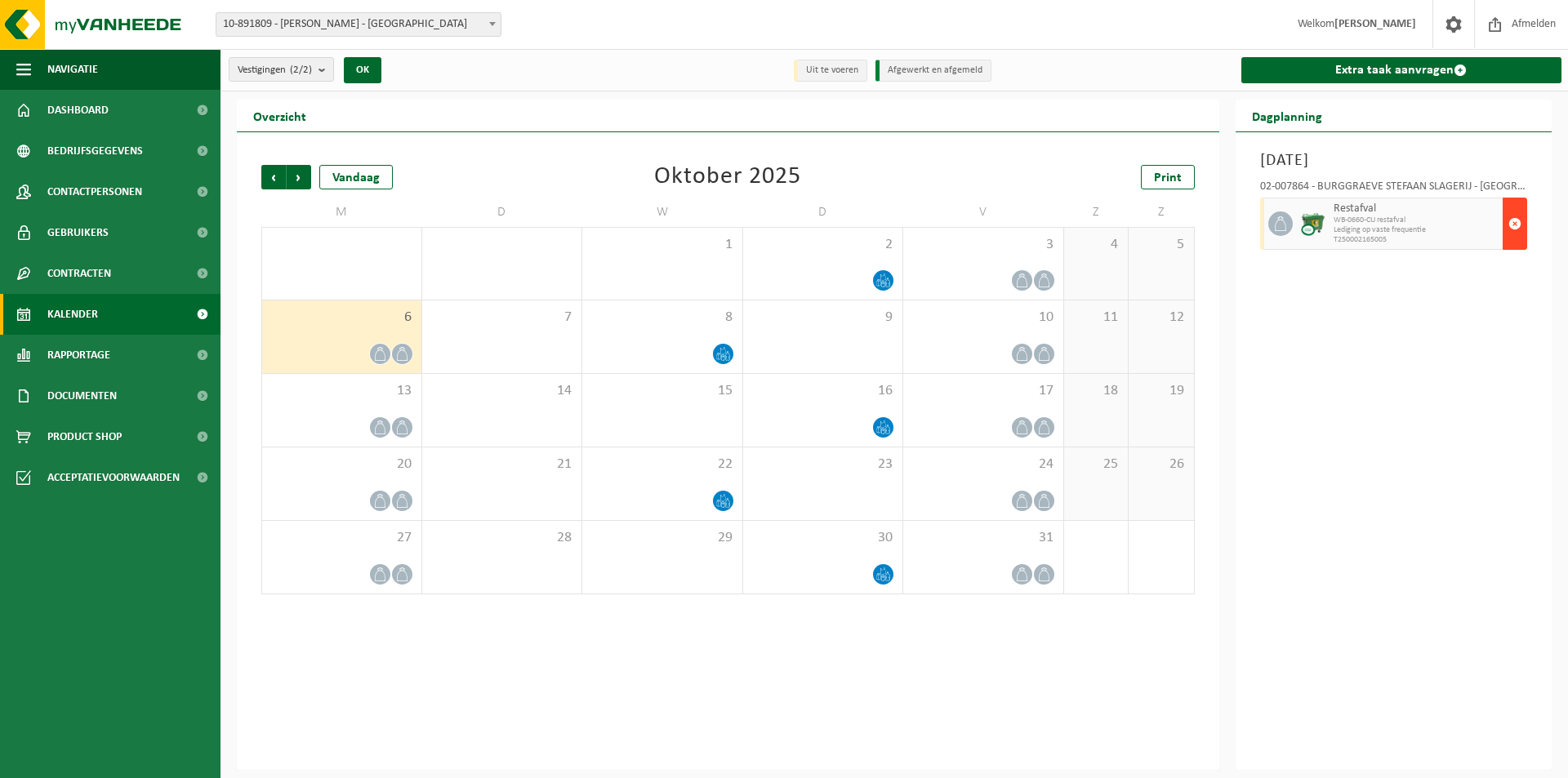
click at [1518, 219] on span "button" at bounding box center [1515, 224] width 13 height 33
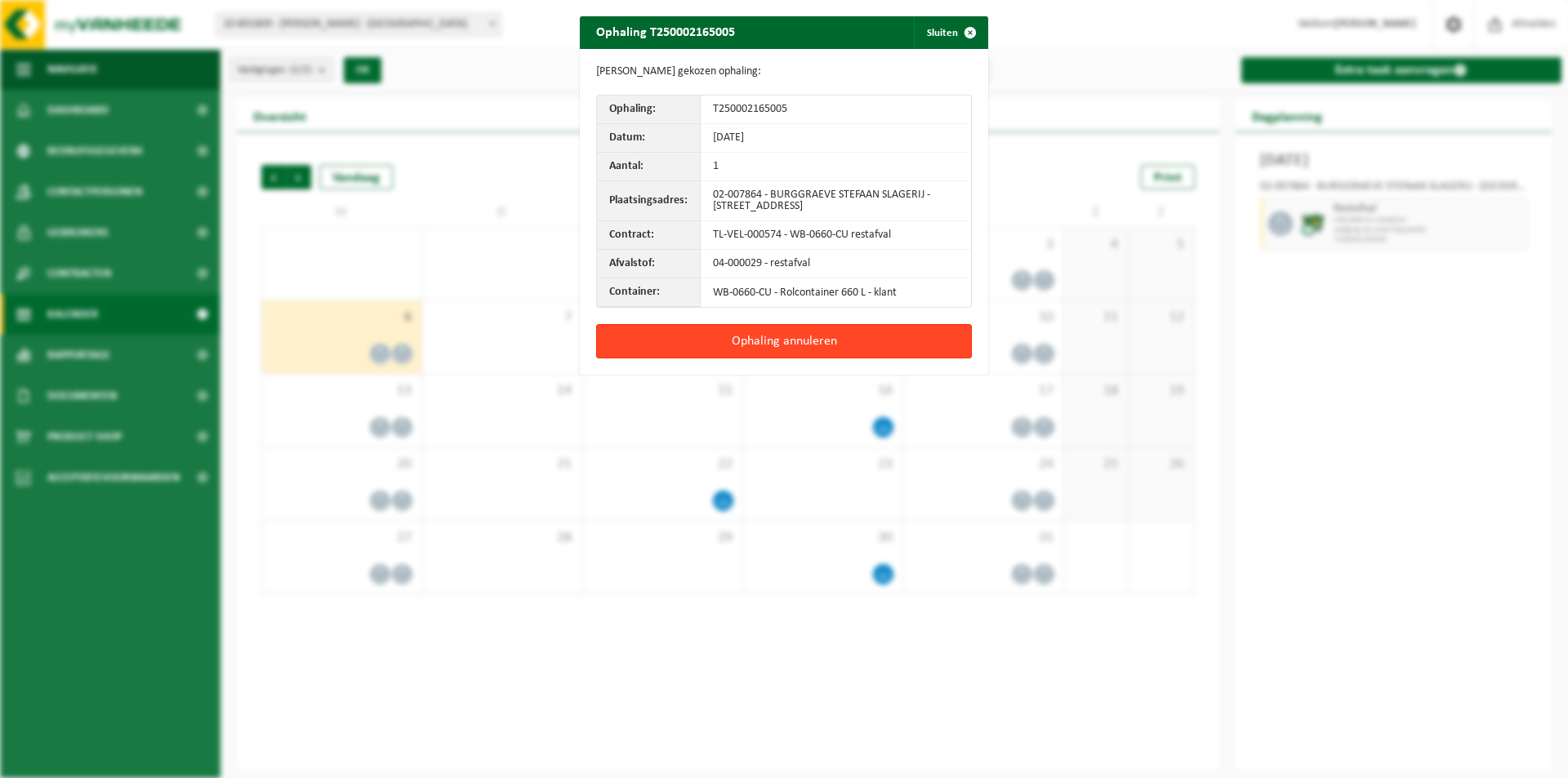
click at [833, 333] on button "Ophaling annuleren" at bounding box center [784, 340] width 375 height 34
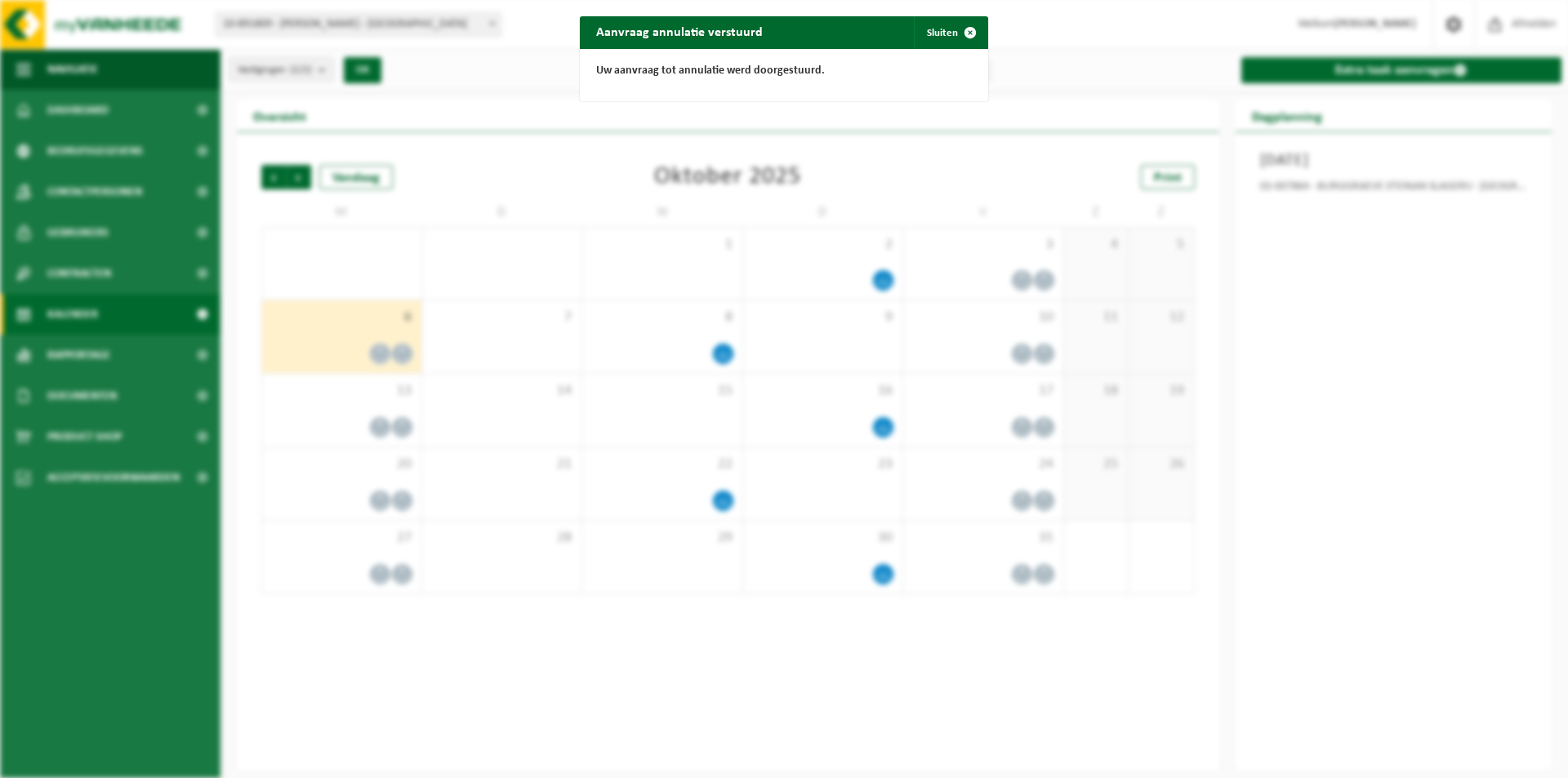
click at [1285, 330] on div "Aanvraag annulatie verstuurd Sluiten Uw aanvraag tot annulatie werd doorgestuur…" at bounding box center [784, 389] width 1568 height 778
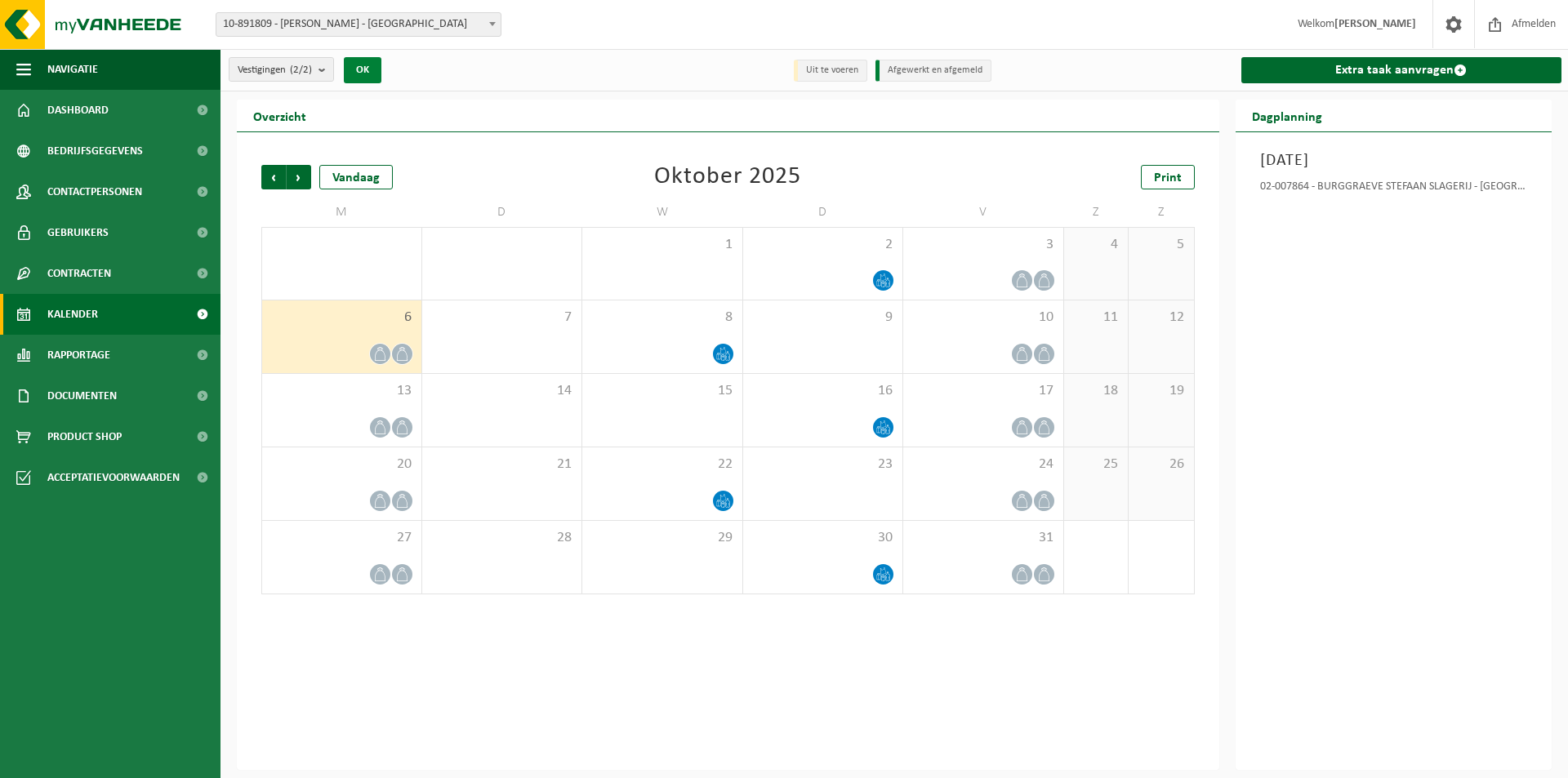
click at [368, 65] on button "OK" at bounding box center [362, 70] width 38 height 27
click at [270, 174] on span "Vorige" at bounding box center [274, 177] width 25 height 25
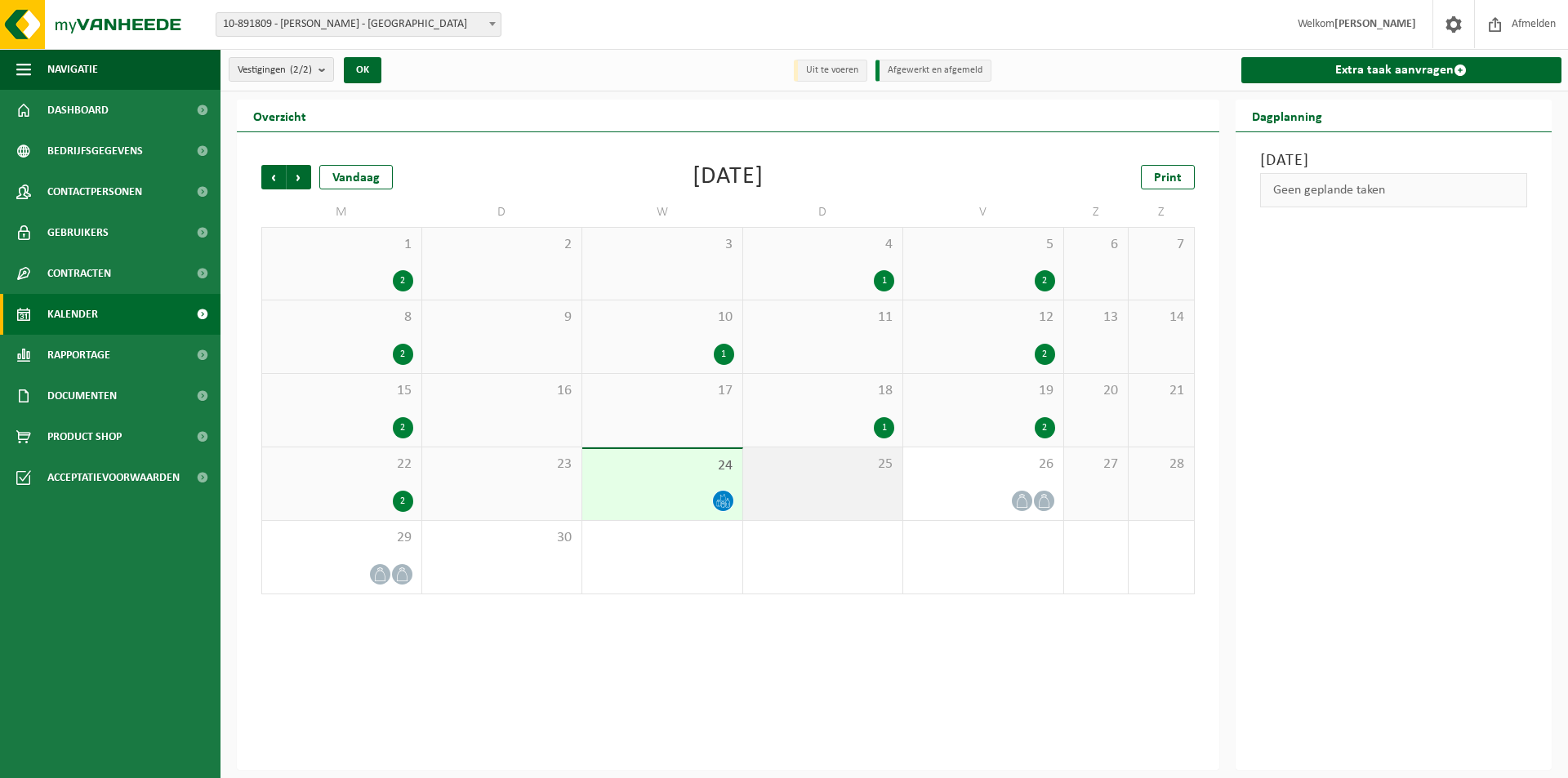
click at [823, 487] on div "25" at bounding box center [823, 483] width 160 height 72
click at [296, 178] on span "Volgende" at bounding box center [298, 177] width 25 height 25
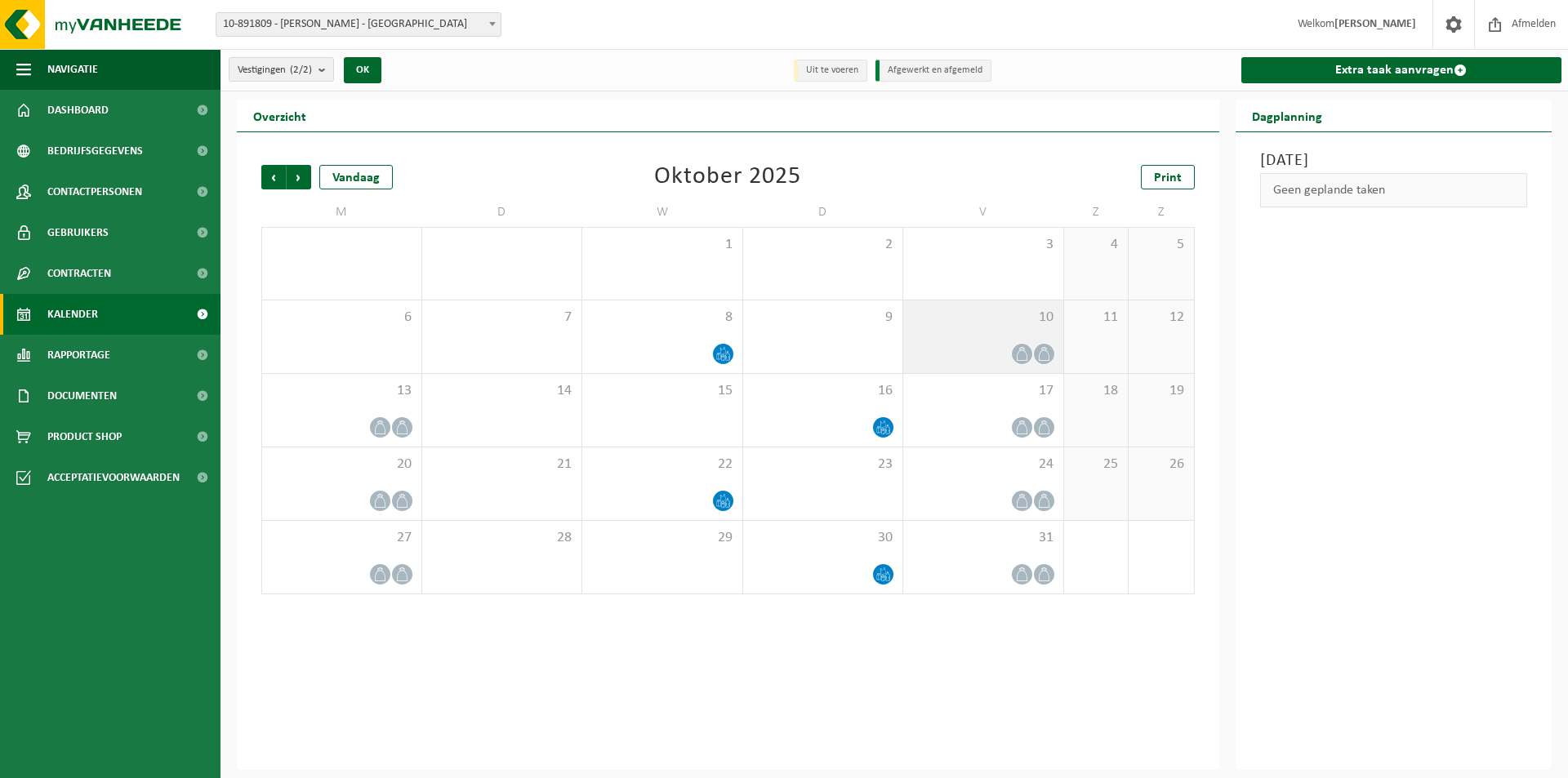
click at [987, 336] on div "10" at bounding box center [983, 336] width 160 height 72
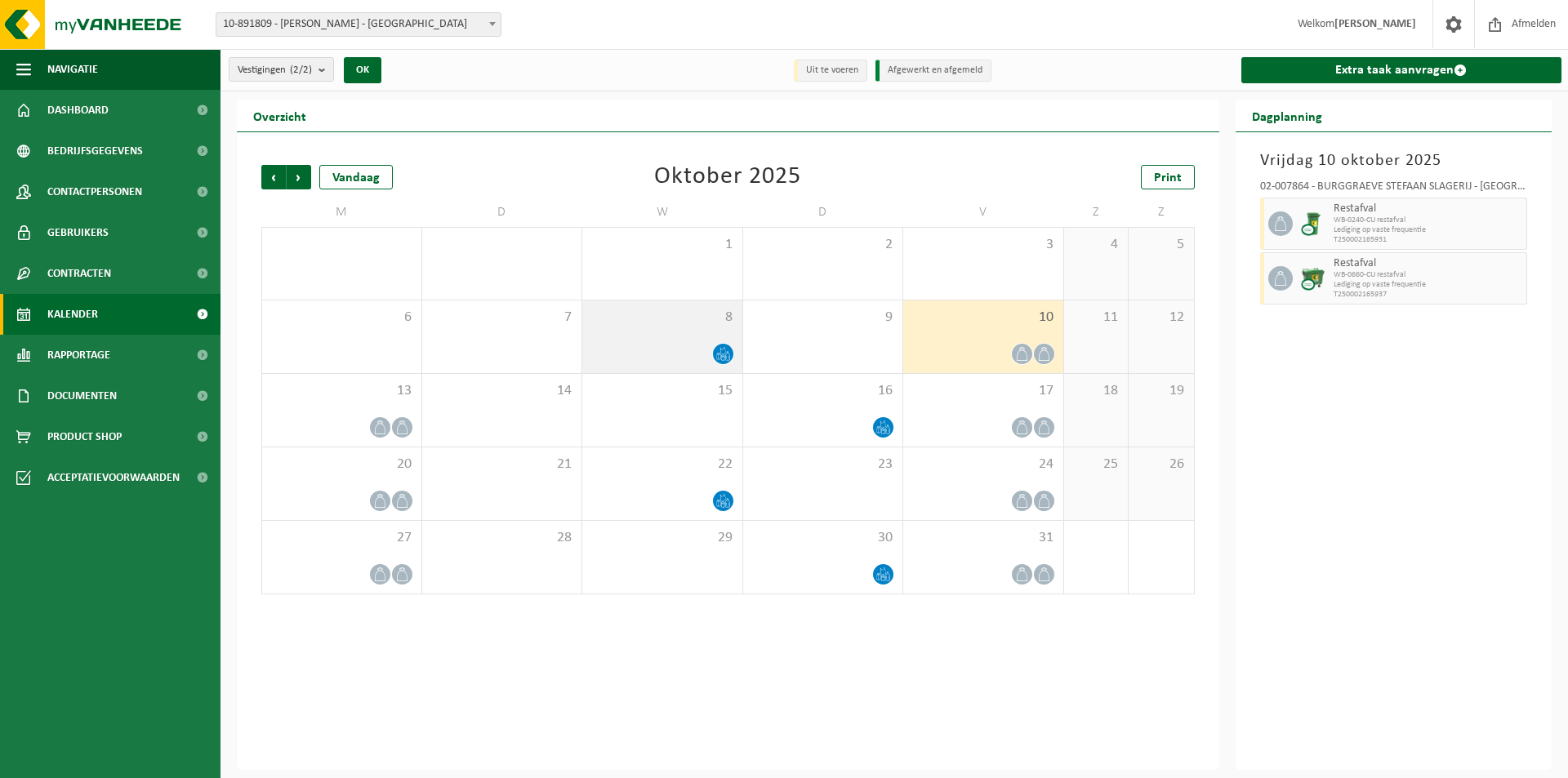
click at [711, 351] on div at bounding box center [662, 354] width 144 height 22
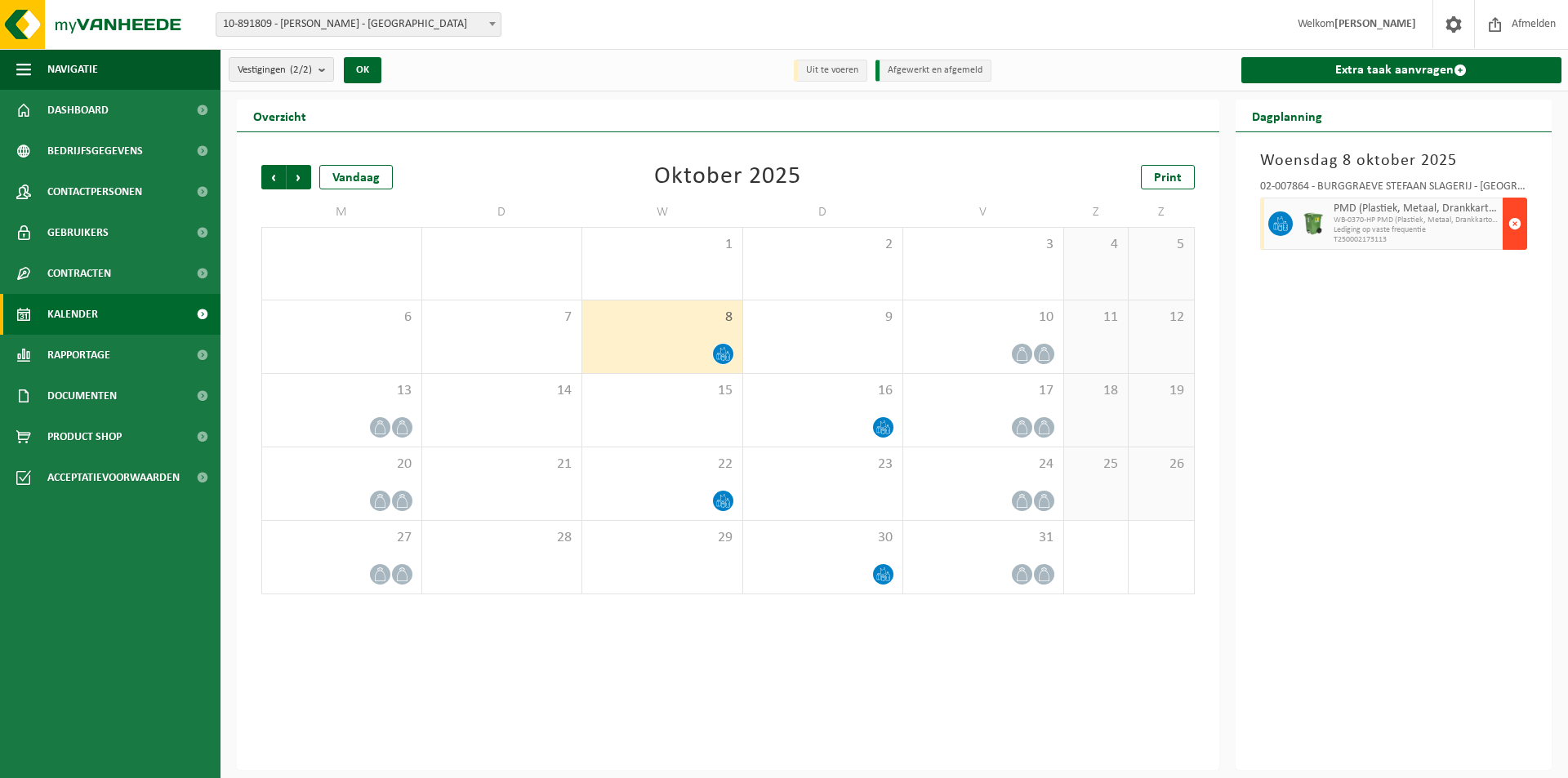
click at [1513, 224] on span "button" at bounding box center [1515, 224] width 13 height 33
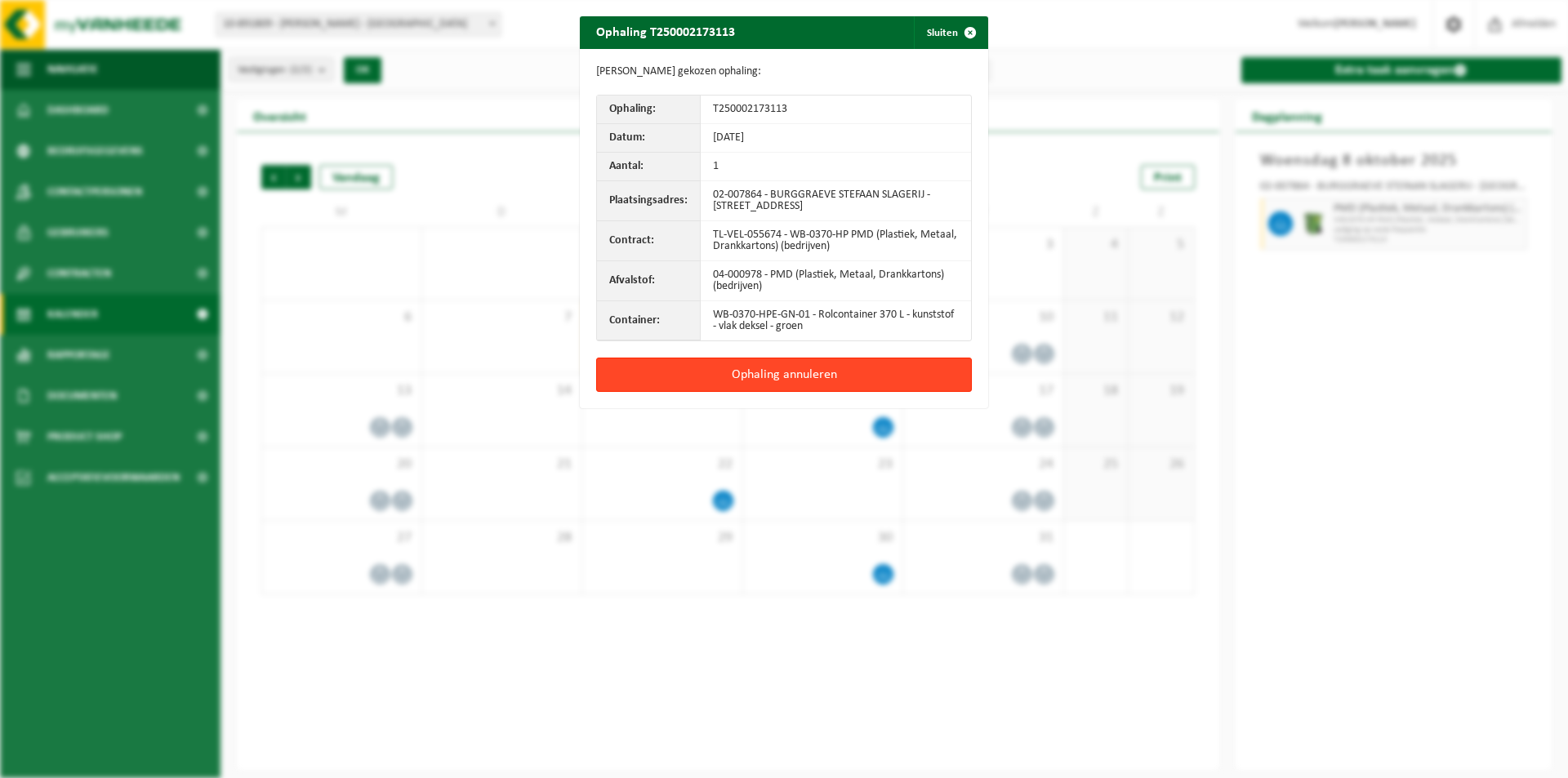
click at [834, 373] on button "Ophaling annuleren" at bounding box center [784, 374] width 375 height 34
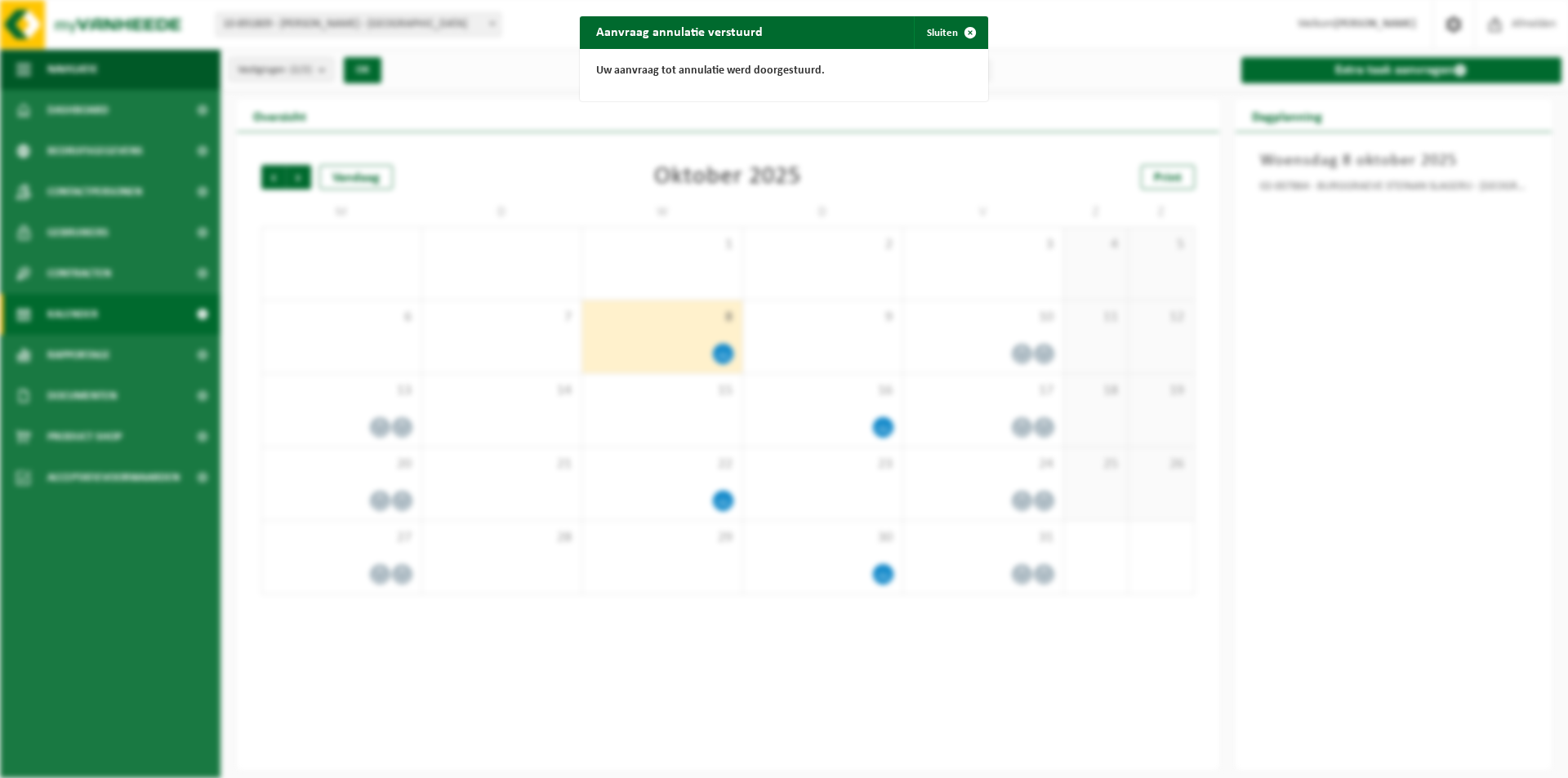
click at [995, 355] on div "Aanvraag annulatie verstuurd Sluiten Uw aanvraag tot annulatie werd doorgestuur…" at bounding box center [784, 389] width 1568 height 778
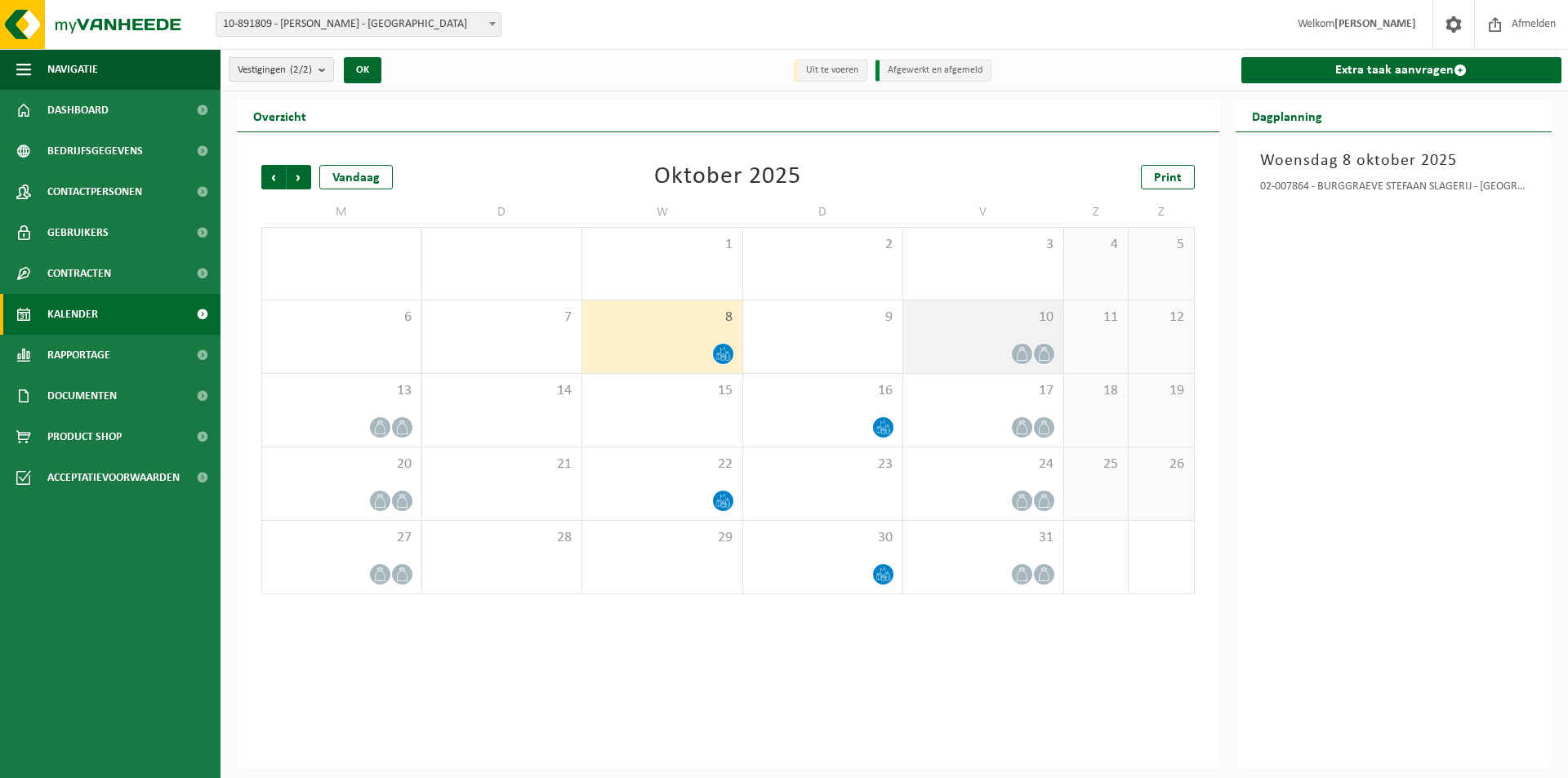
click at [1022, 350] on icon at bounding box center [1022, 353] width 11 height 14
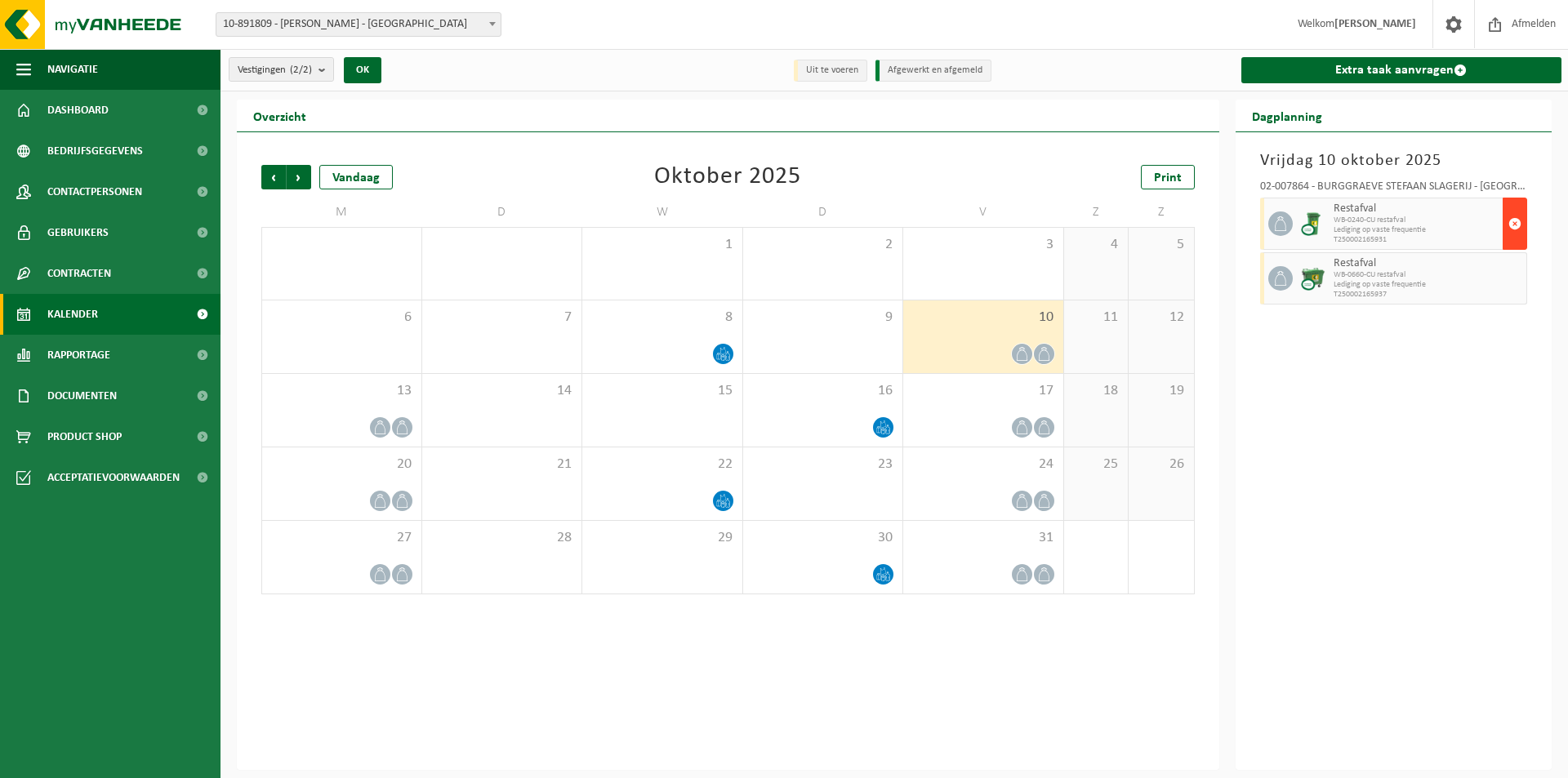
click at [1517, 222] on span "button" at bounding box center [1515, 224] width 13 height 33
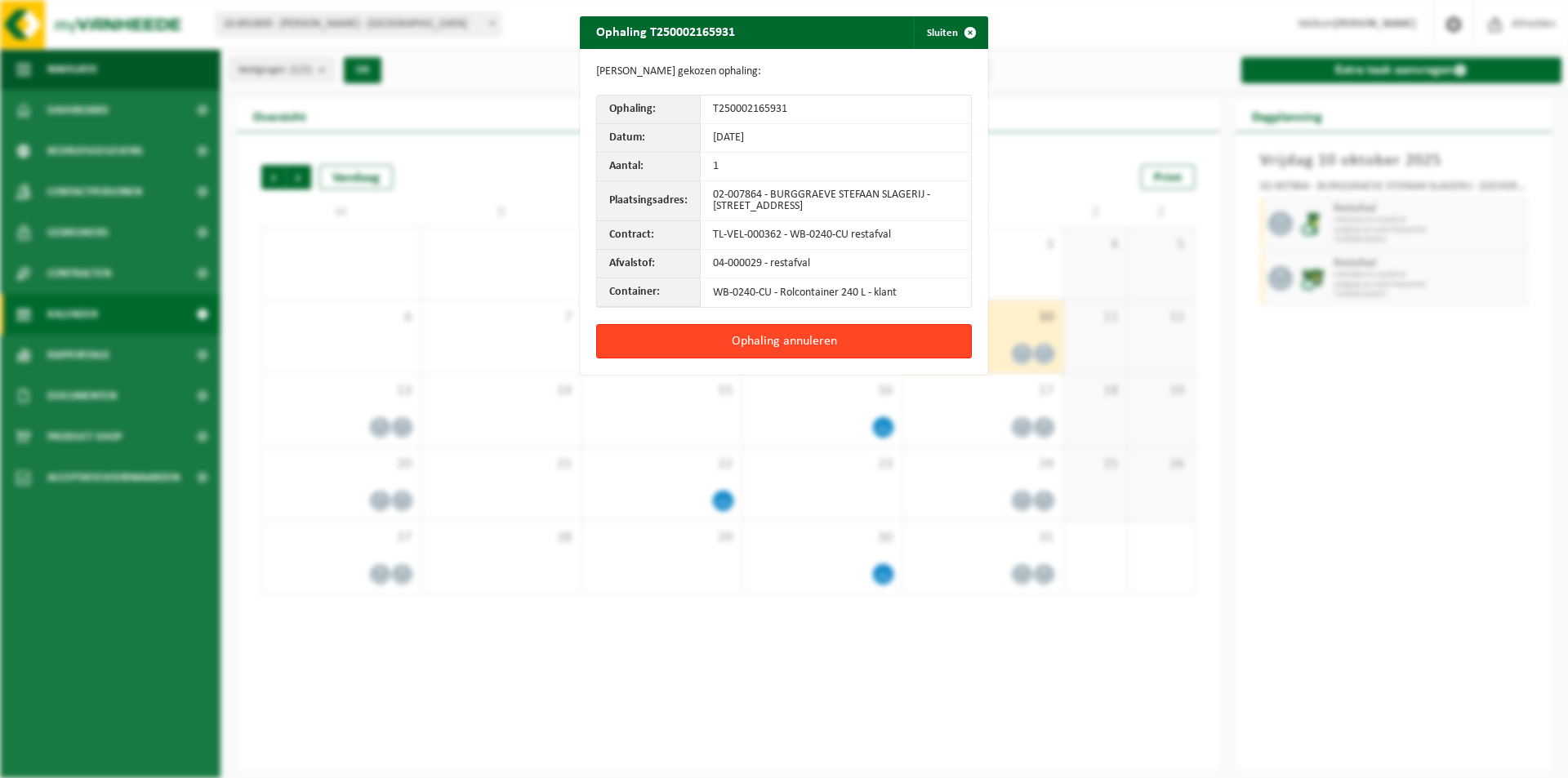
click at [842, 345] on button "Ophaling annuleren" at bounding box center [784, 340] width 375 height 34
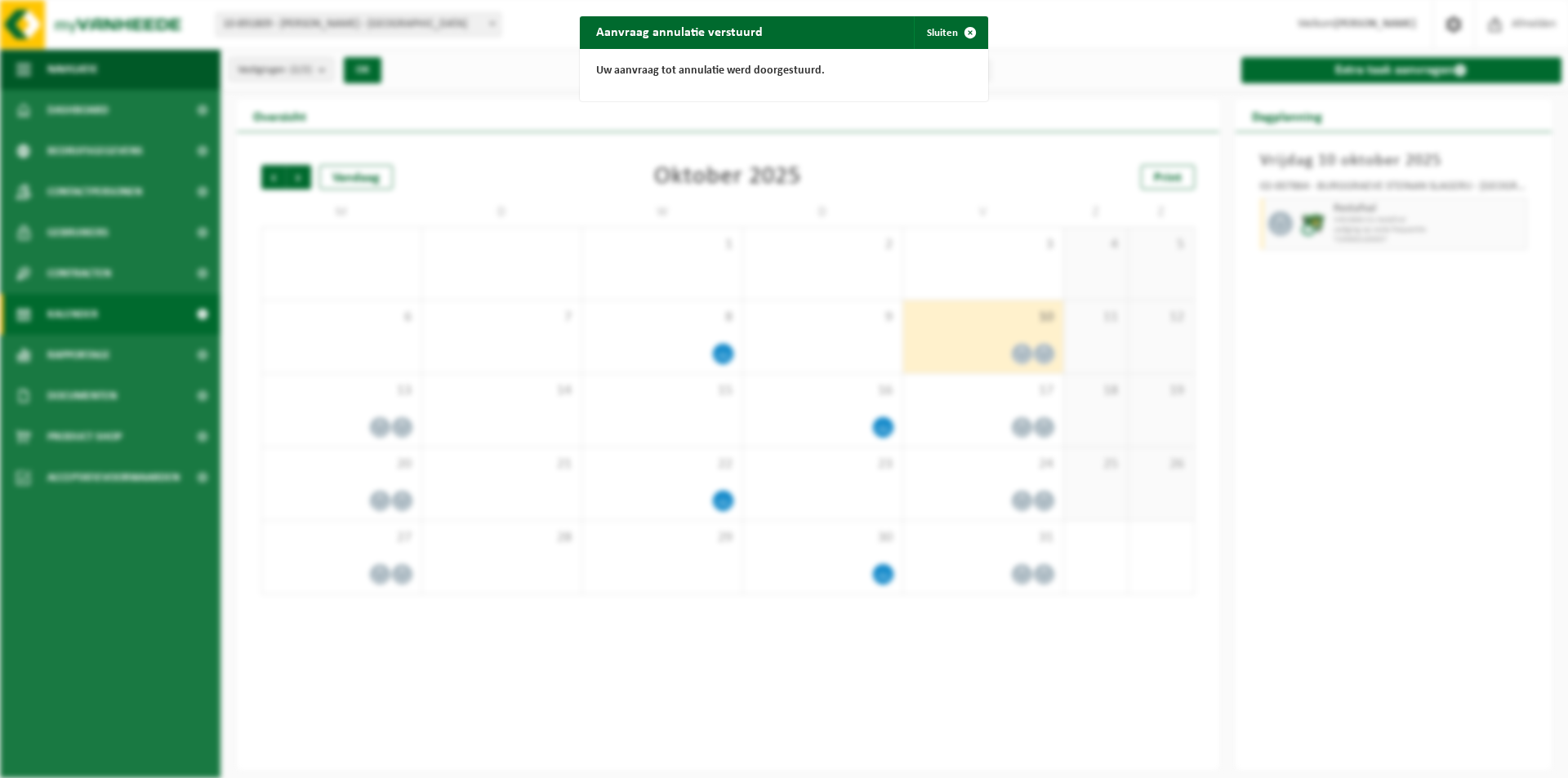
click at [1492, 225] on div "Aanvraag annulatie verstuurd Sluiten Uw aanvraag tot annulatie werd doorgestuur…" at bounding box center [784, 389] width 1568 height 778
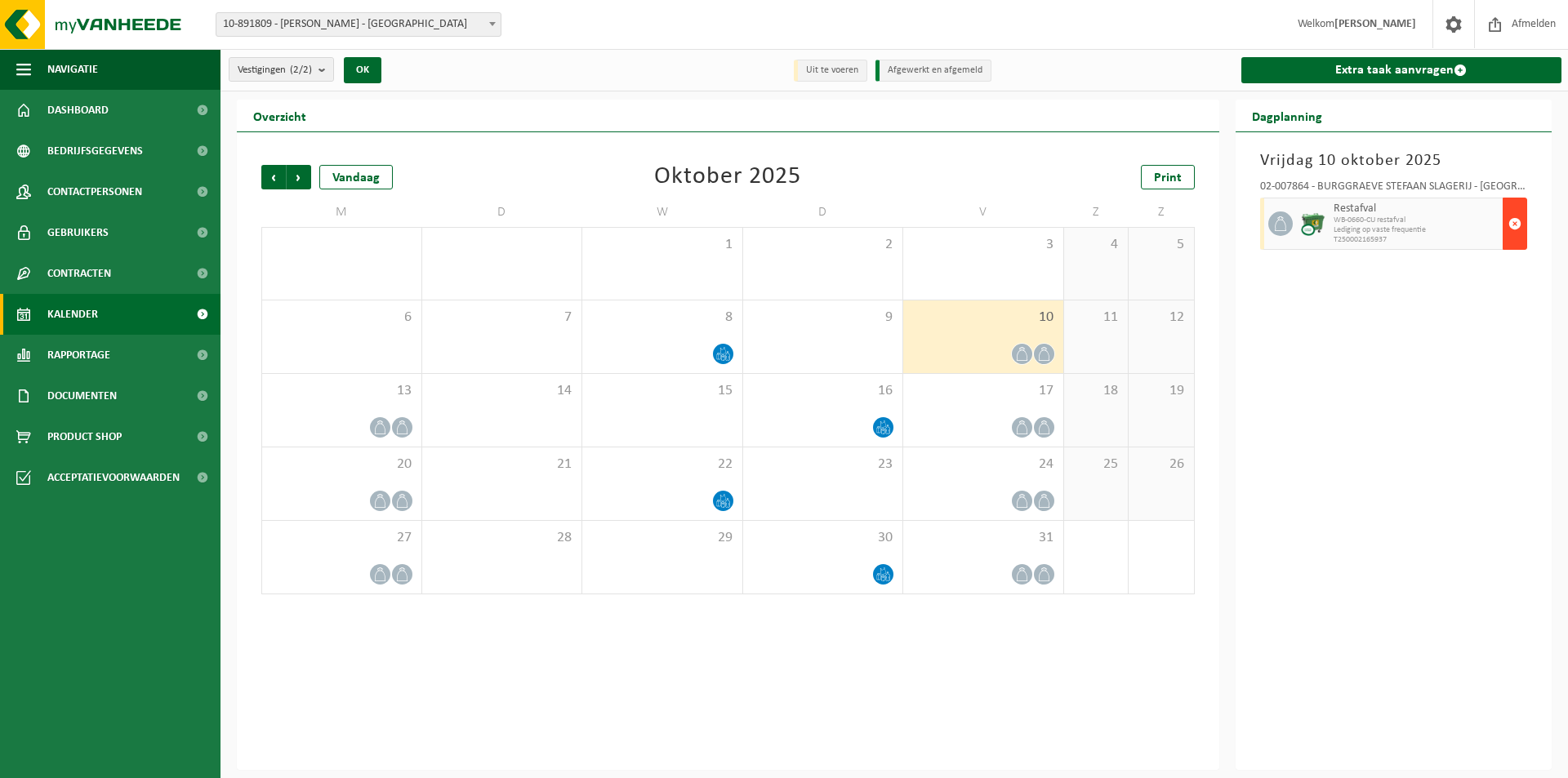
click at [1514, 219] on span "button" at bounding box center [1515, 224] width 13 height 33
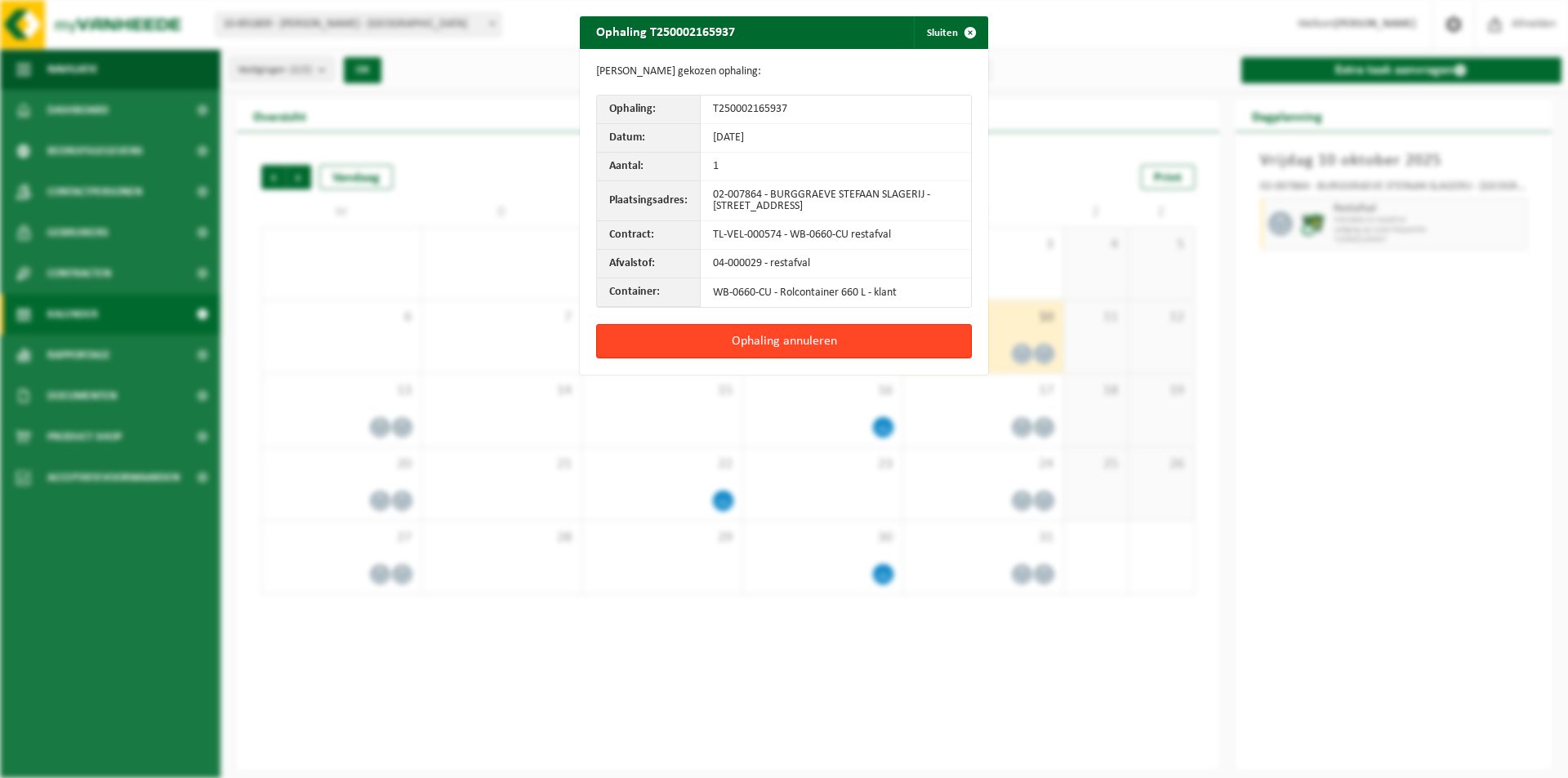
click at [902, 343] on button "Ophaling annuleren" at bounding box center [784, 340] width 375 height 34
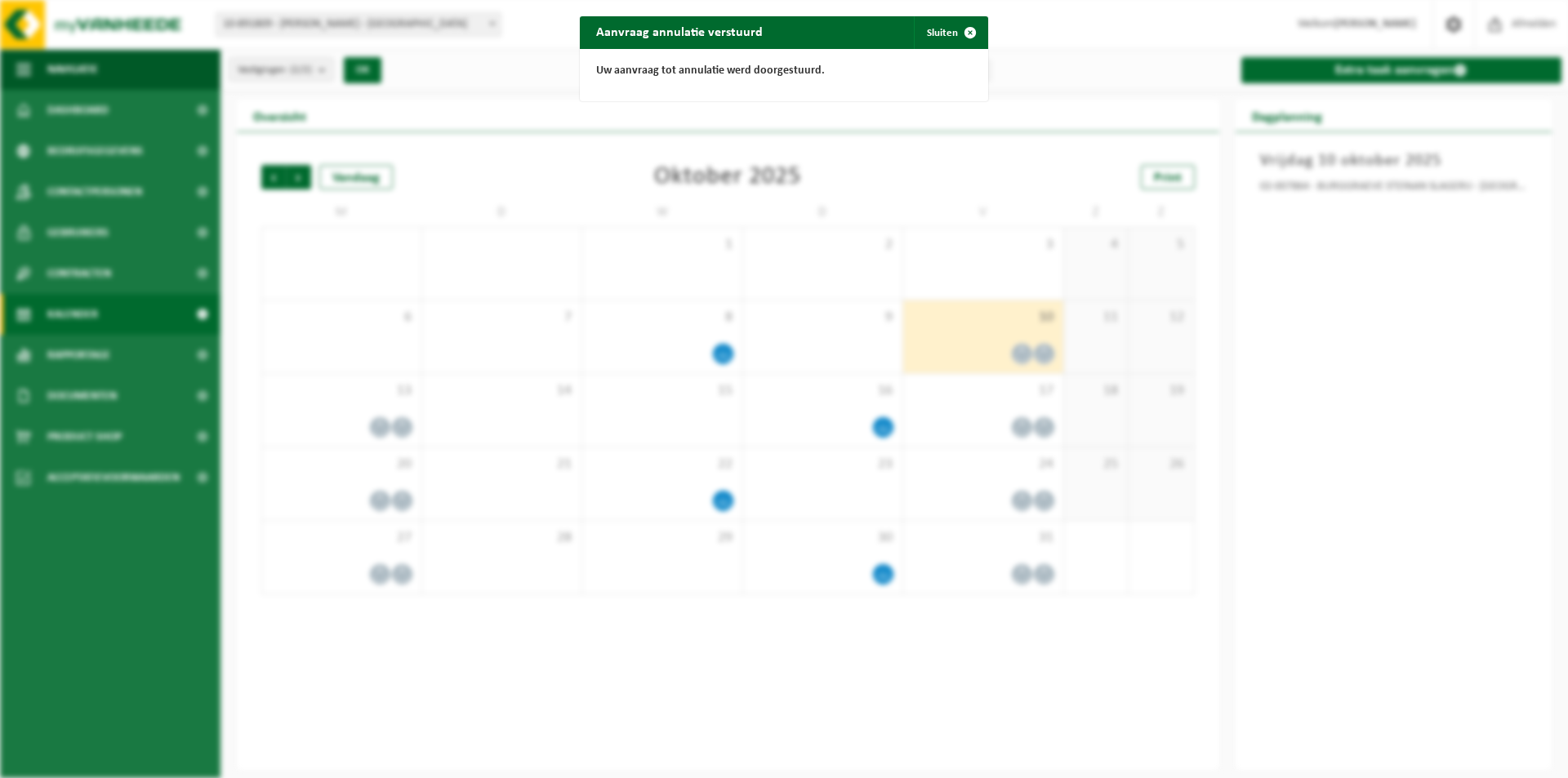
click at [364, 416] on div "Aanvraag annulatie verstuurd Sluiten Uw aanvraag tot annulatie werd doorgestuur…" at bounding box center [784, 389] width 1568 height 778
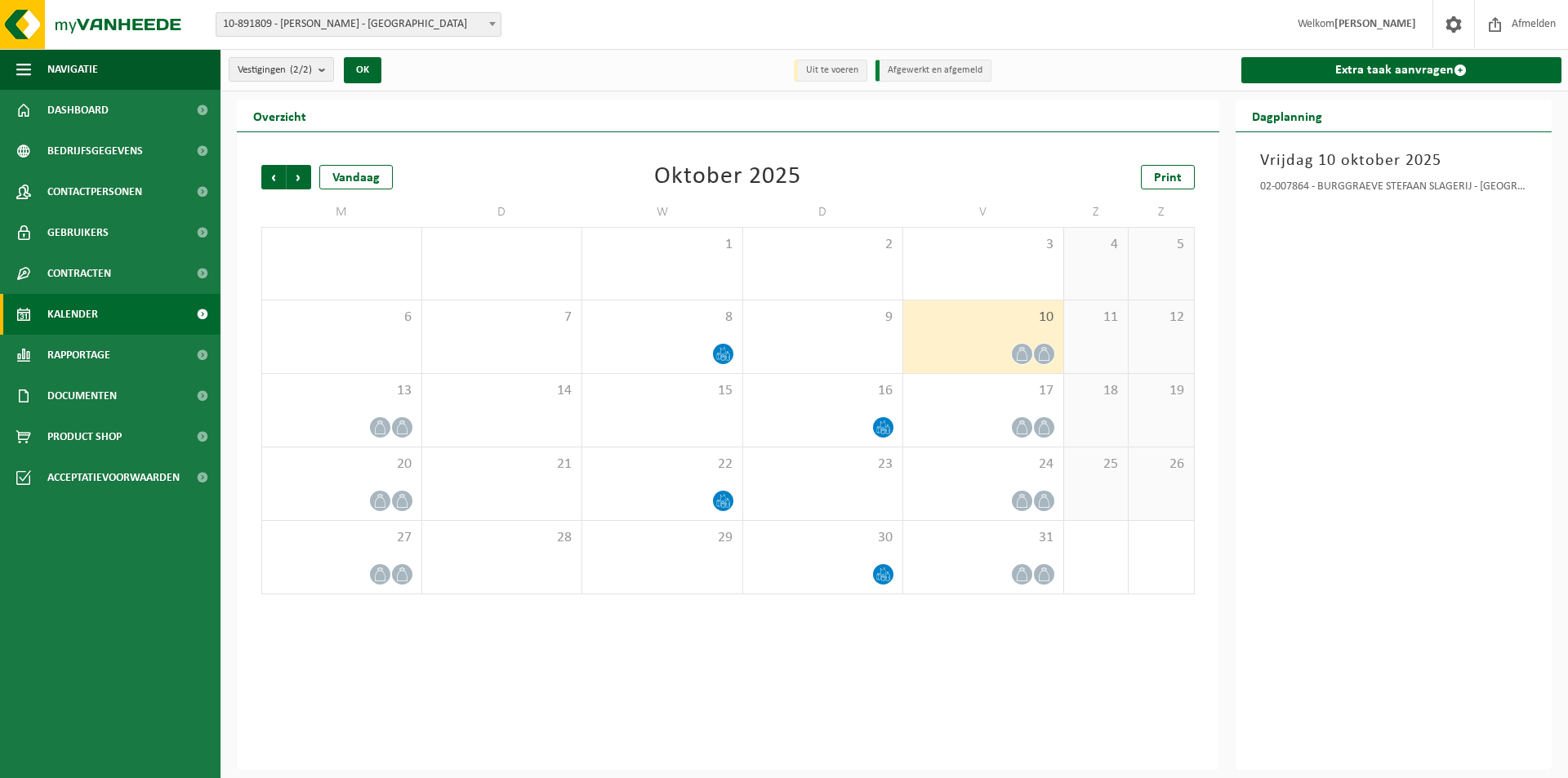
click at [997, 326] on div "10" at bounding box center [983, 336] width 160 height 72
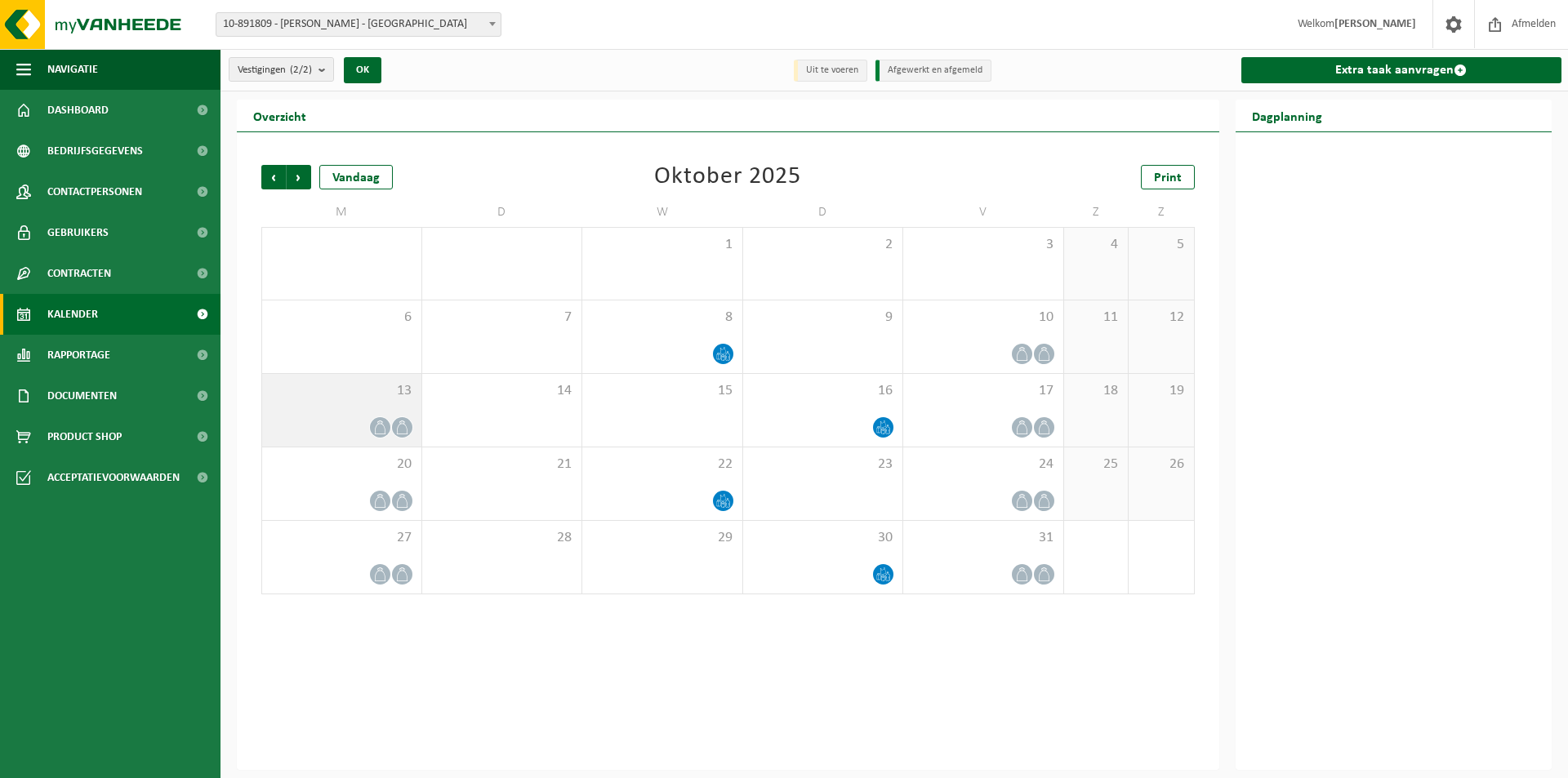
click at [361, 409] on div "13" at bounding box center [341, 410] width 159 height 72
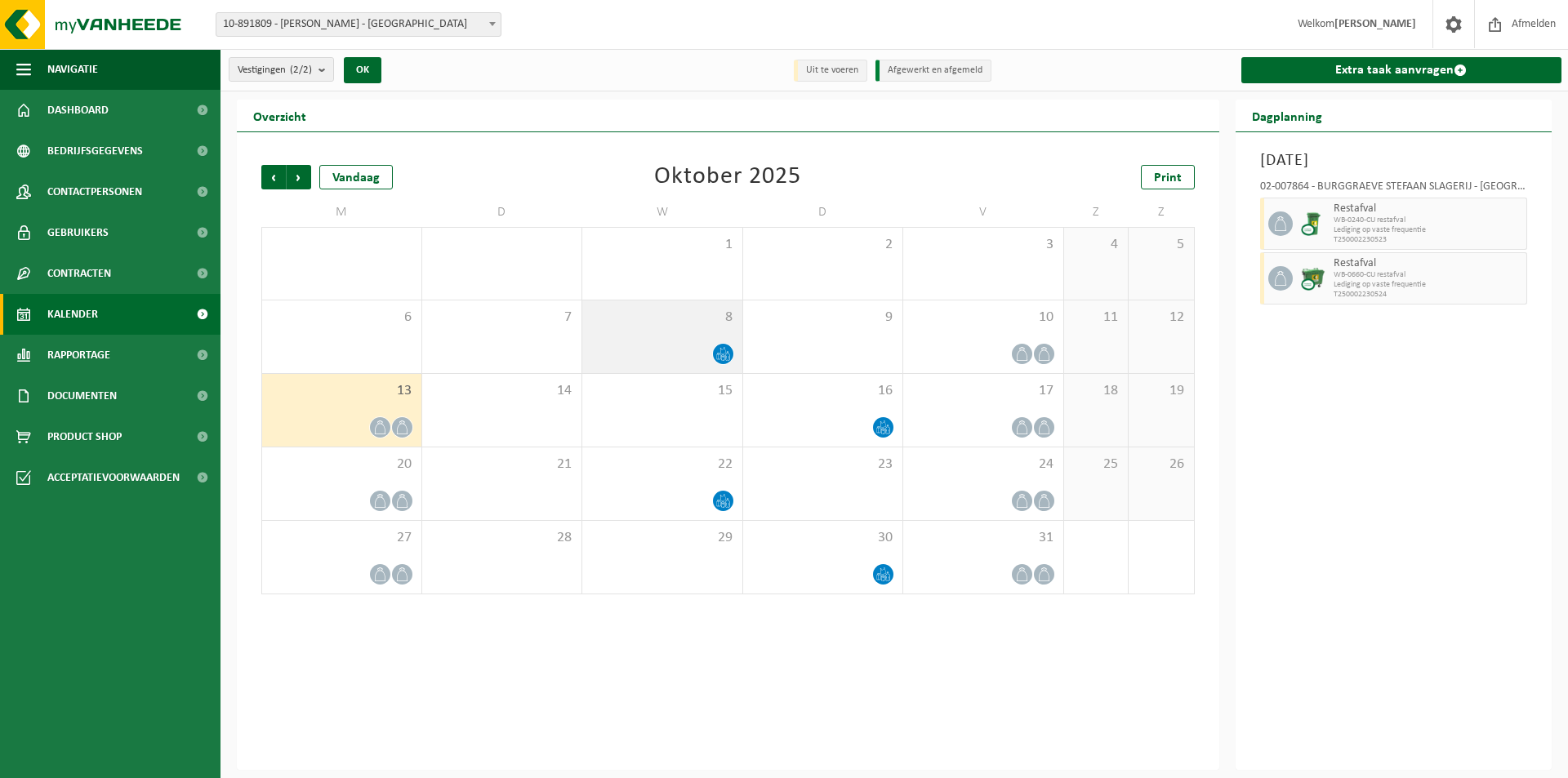
click at [708, 345] on div at bounding box center [662, 354] width 144 height 22
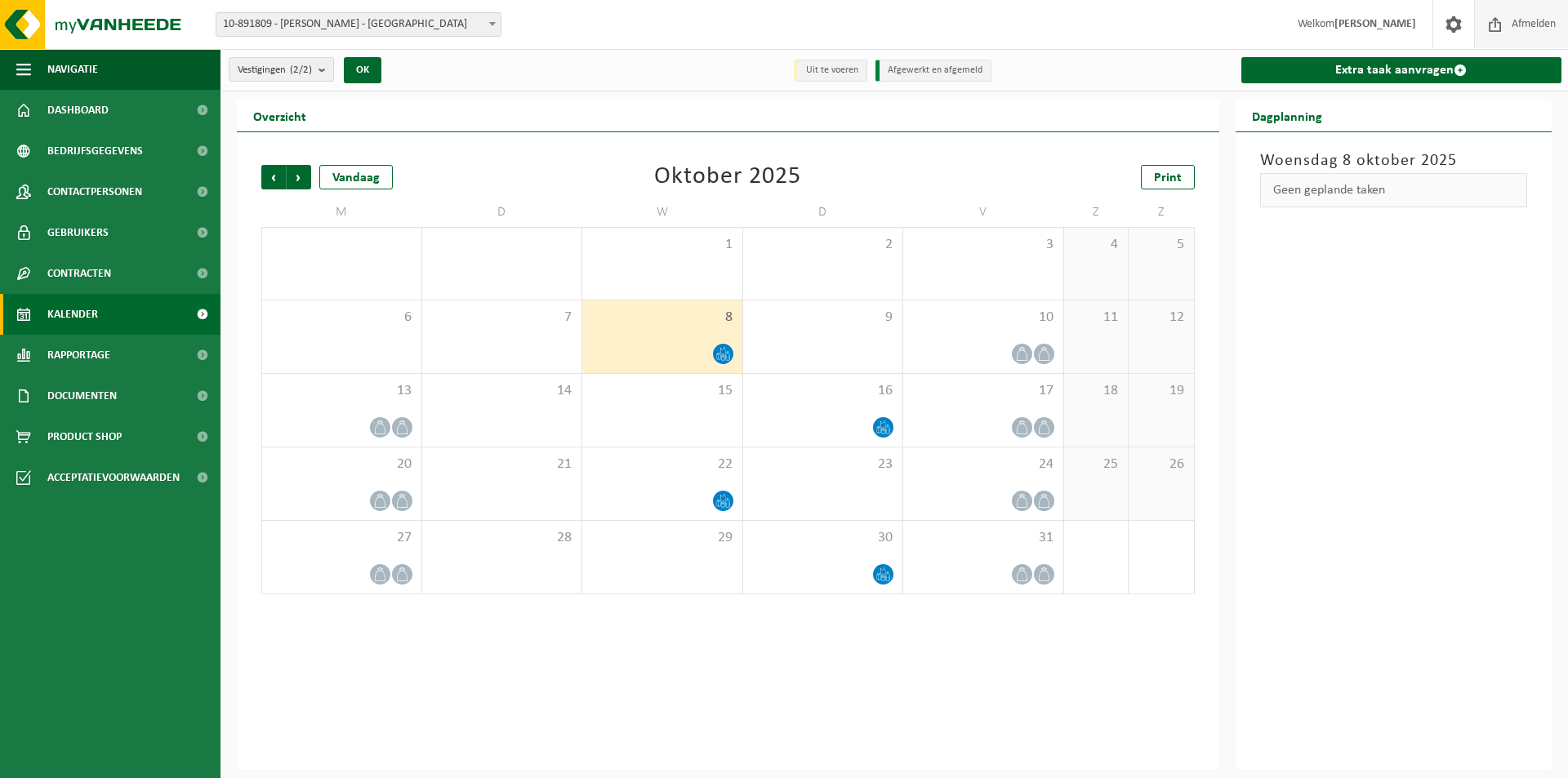
click at [1498, 23] on span at bounding box center [1496, 24] width 25 height 49
